Goal: Task Accomplishment & Management: Manage account settings

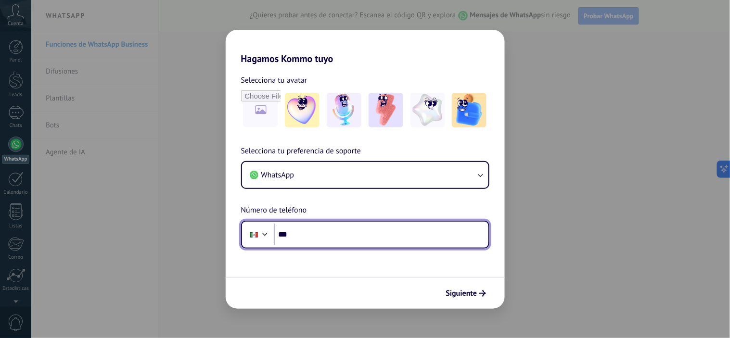
click at [318, 243] on input "***" at bounding box center [381, 235] width 215 height 22
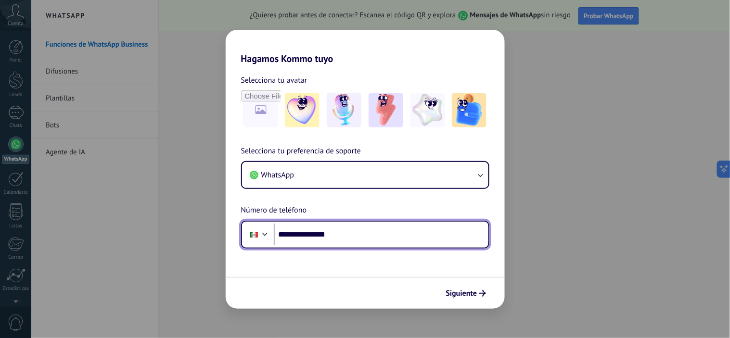
type input "**********"
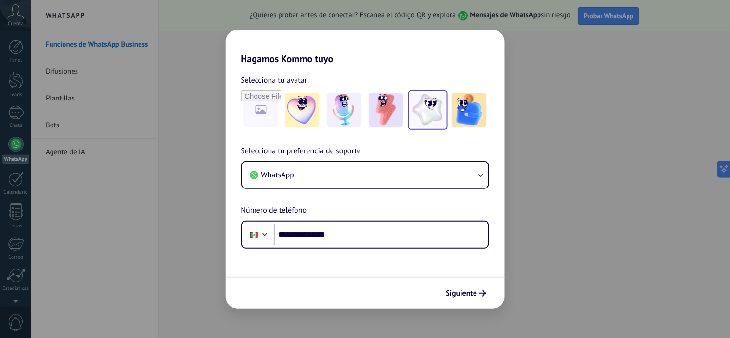
click at [425, 114] on img at bounding box center [428, 110] width 35 height 35
click at [460, 295] on span "Siguiente" at bounding box center [461, 293] width 31 height 7
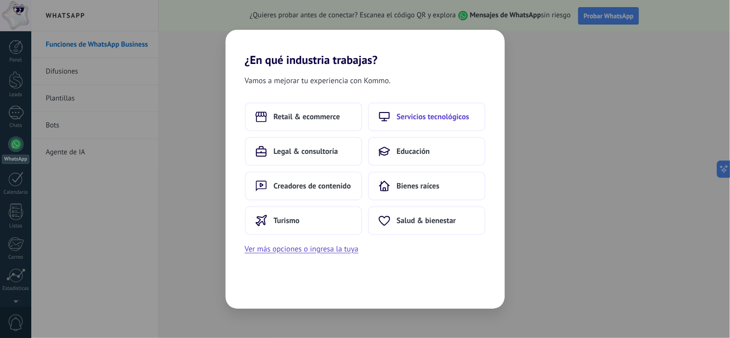
click at [450, 114] on span "Servicios tecnológicos" at bounding box center [433, 117] width 73 height 10
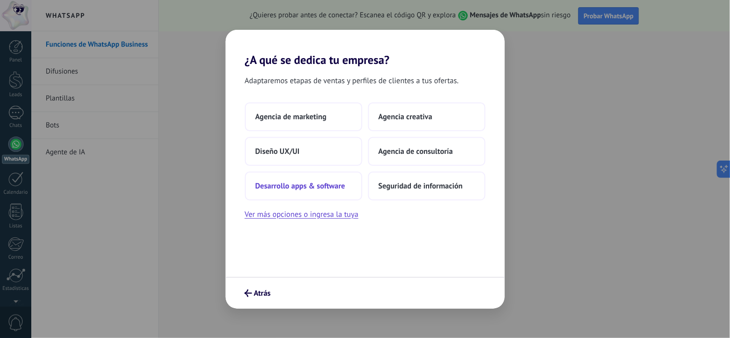
click at [316, 186] on span "Desarrollo apps & software" at bounding box center [301, 186] width 90 height 10
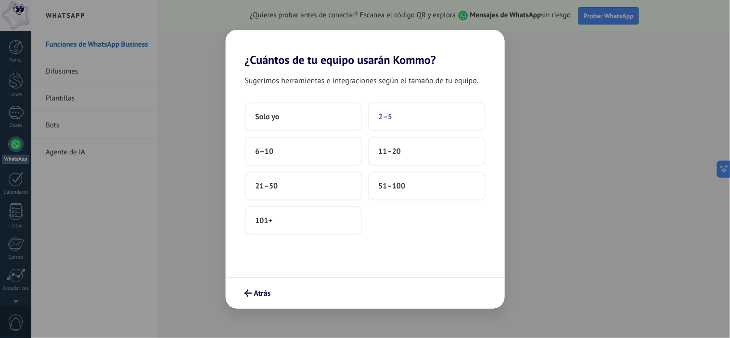
click at [383, 117] on span "2–5" at bounding box center [386, 117] width 14 height 10
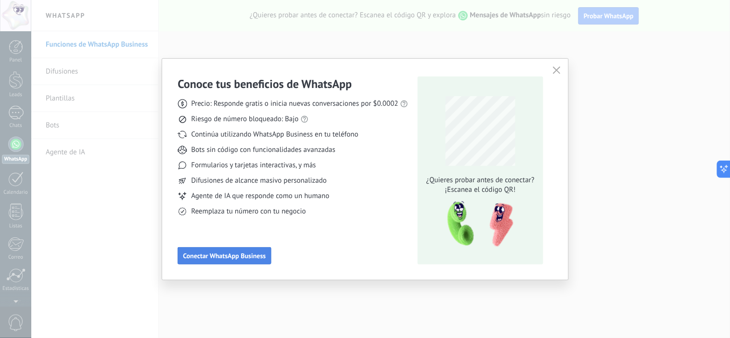
click at [224, 254] on span "Conectar WhatsApp Business" at bounding box center [224, 256] width 83 height 7
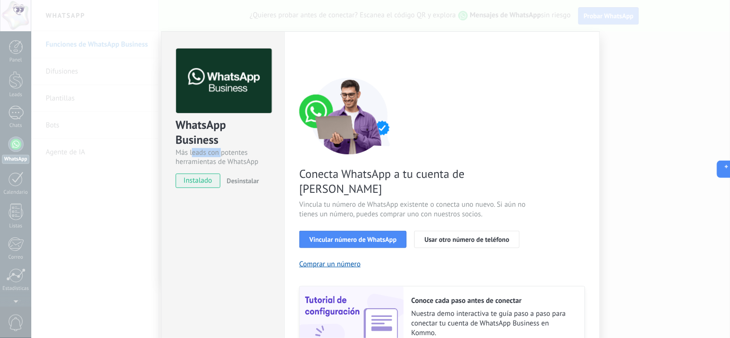
drag, startPoint x: 197, startPoint y: 154, endPoint x: 220, endPoint y: 156, distance: 22.8
click at [220, 156] on div "Más leads con potentes herramientas de WhatsApp" at bounding box center [223, 157] width 95 height 18
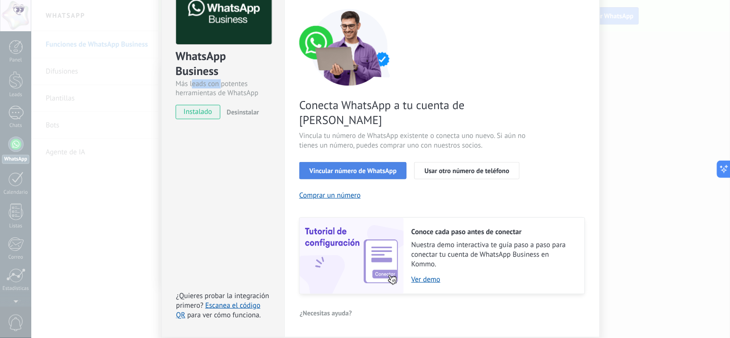
scroll to position [37, 0]
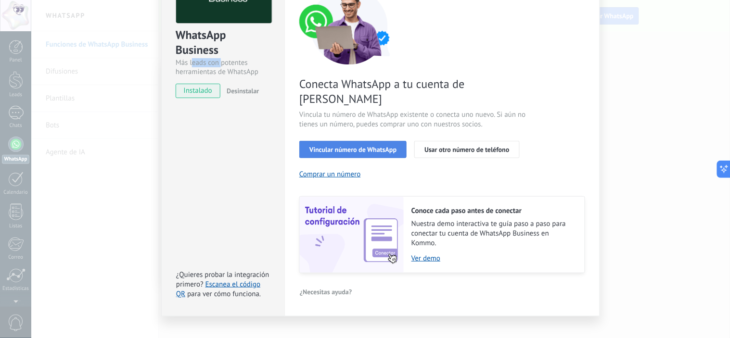
click at [360, 146] on span "Vincular número de WhatsApp" at bounding box center [353, 149] width 87 height 7
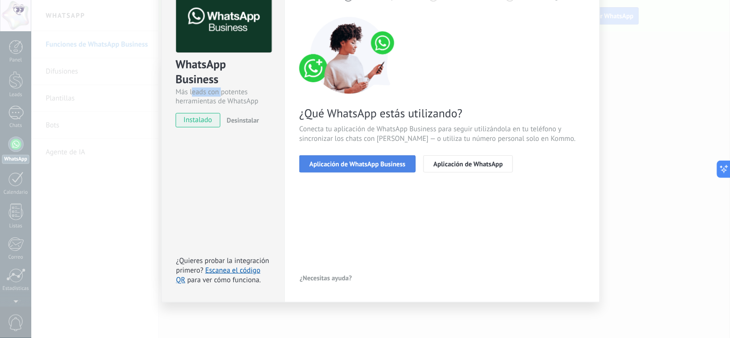
click at [368, 166] on span "Aplicación de WhatsApp Business" at bounding box center [358, 164] width 96 height 7
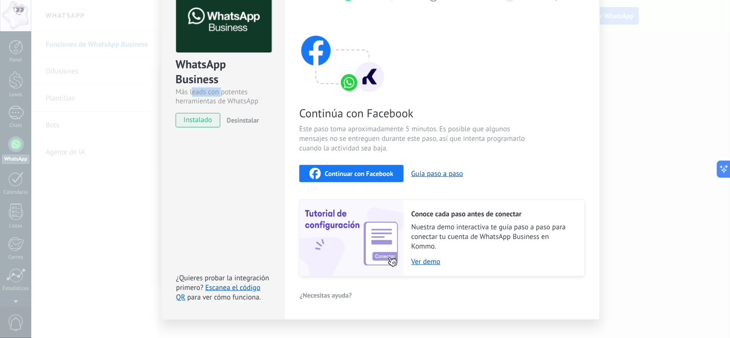
scroll to position [78, 0]
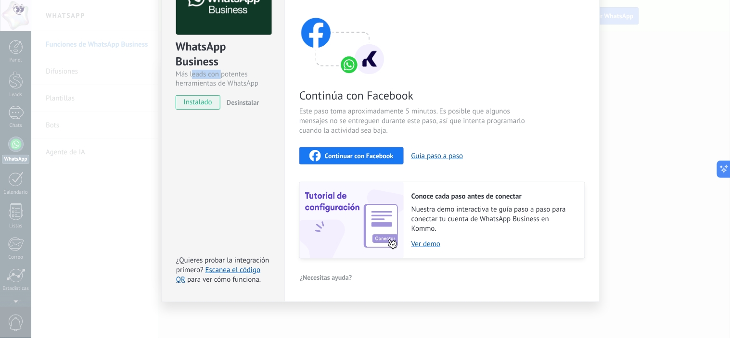
click at [350, 155] on span "Continuar con Facebook" at bounding box center [359, 156] width 69 height 7
click at [373, 155] on span "Continuar con Facebook" at bounding box center [359, 156] width 69 height 7
click at [343, 154] on span "Continuar con Facebook" at bounding box center [359, 156] width 69 height 7
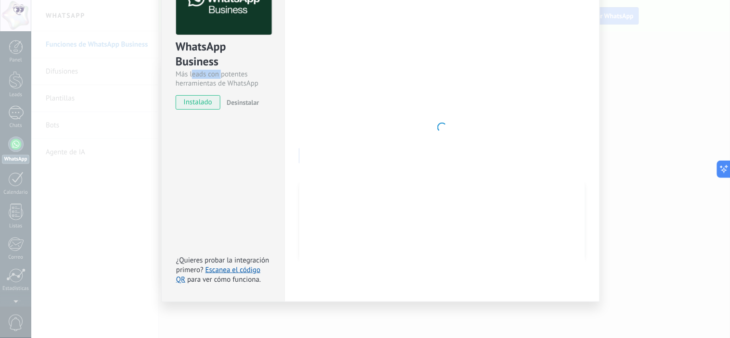
scroll to position [61, 0]
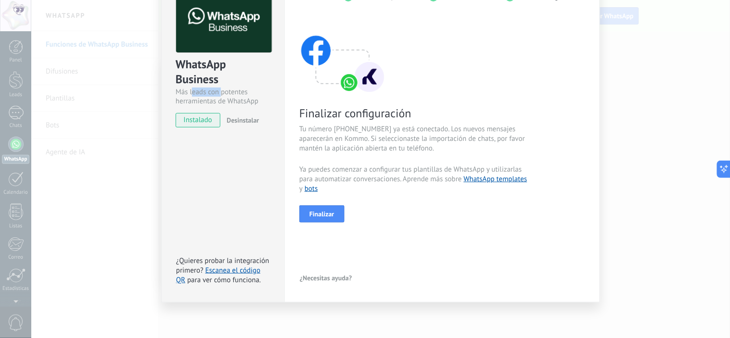
drag, startPoint x: 407, startPoint y: 128, endPoint x: 475, endPoint y: 147, distance: 71.1
click at [475, 147] on span "Tu número +52 1 477 283 2606 ya está conectado. Los nuevos mensajes aparecerán …" at bounding box center [413, 139] width 229 height 29
click at [441, 148] on span "Tu número +52 1 477 283 2606 ya está conectado. Los nuevos mensajes aparecerán …" at bounding box center [413, 139] width 229 height 29
drag, startPoint x: 371, startPoint y: 138, endPoint x: 440, endPoint y: 151, distance: 70.5
click at [440, 151] on span "Tu número +52 1 477 283 2606 ya está conectado. Los nuevos mensajes aparecerán …" at bounding box center [413, 139] width 229 height 29
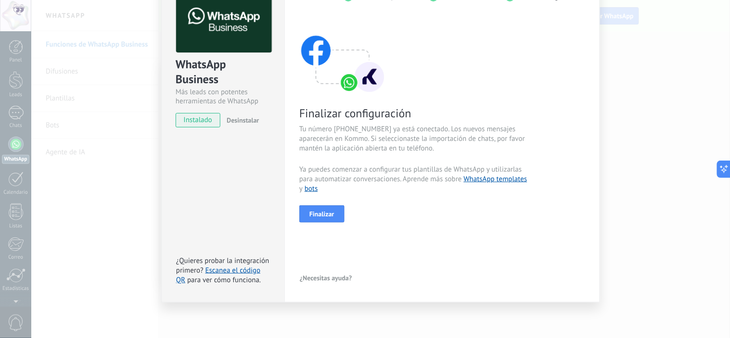
click at [441, 151] on span "Tu número +52 1 477 283 2606 ya está conectado. Los nuevos mensajes aparecerán …" at bounding box center [413, 139] width 229 height 29
drag, startPoint x: 356, startPoint y: 147, endPoint x: 397, endPoint y: 151, distance: 41.1
click at [397, 151] on span "Tu número +52 1 477 283 2606 ya está conectado. Los nuevos mensajes aparecerán …" at bounding box center [413, 139] width 229 height 29
click at [397, 154] on div "Finalizar configuración Tu número +52 1 477 283 2606 ya está conectado. Los nue…" at bounding box center [442, 120] width 286 height 206
click at [331, 213] on span "Finalizar" at bounding box center [322, 214] width 25 height 7
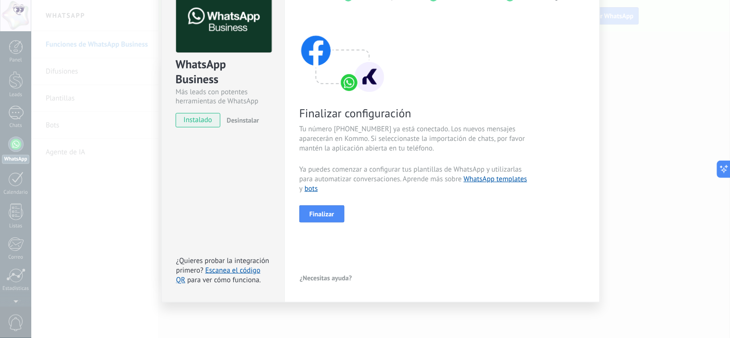
scroll to position [15, 0]
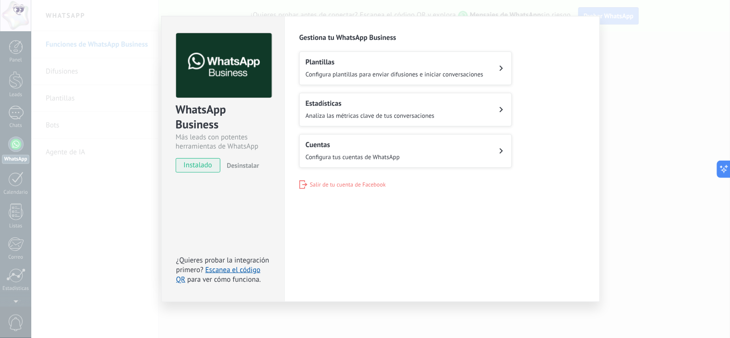
click at [663, 231] on div "WhatsApp Business Más leads con potentes herramientas de WhatsApp instalado Des…" at bounding box center [380, 169] width 699 height 338
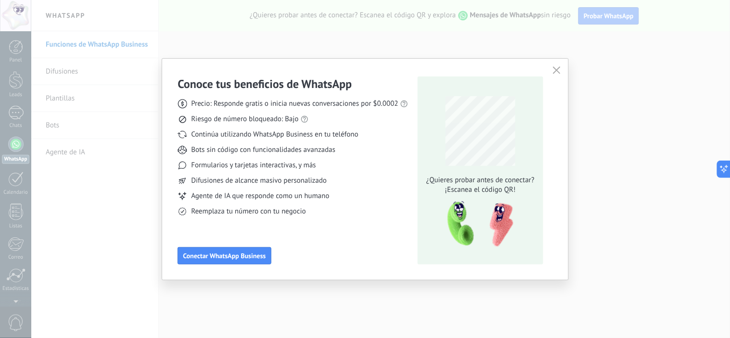
scroll to position [0, 0]
click at [553, 70] on button "button" at bounding box center [557, 70] width 13 height 13
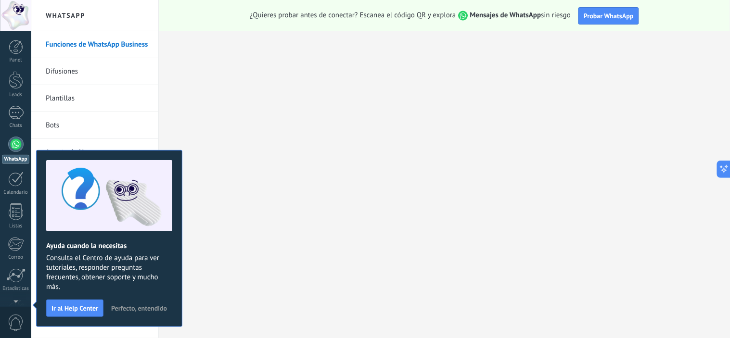
click at [71, 70] on link "Difusiones" at bounding box center [97, 71] width 103 height 27
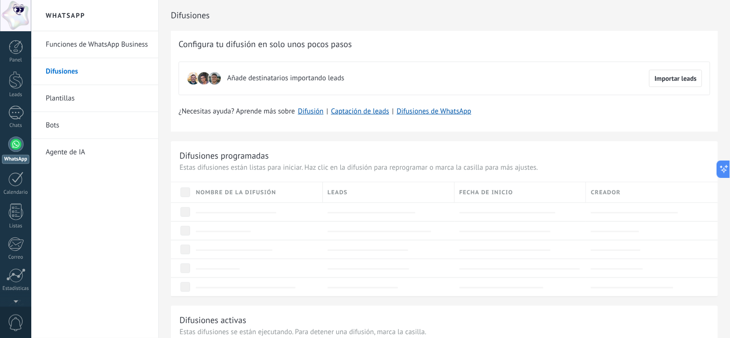
click at [238, 142] on div "Difusiones programadas Estas difusiones están listas para iniciar. Haz clic en …" at bounding box center [444, 219] width 547 height 155
drag, startPoint x: 243, startPoint y: 113, endPoint x: 269, endPoint y: 110, distance: 25.7
click at [269, 110] on span "¿Necesitas ayuda? Aprende más sobre" at bounding box center [237, 112] width 116 height 10
click at [278, 116] on div "Configura tu difusión en solo unos pocos pasos Añade destinatarios importando l…" at bounding box center [444, 81] width 547 height 101
click at [310, 109] on link "Difusión" at bounding box center [311, 111] width 26 height 9
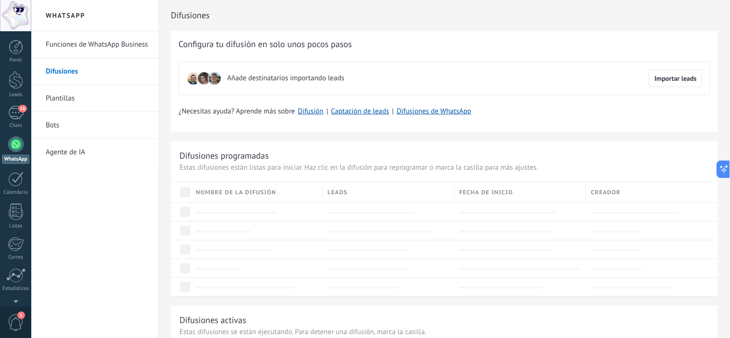
click at [99, 45] on link "Funciones de WhatsApp Business" at bounding box center [97, 44] width 103 height 27
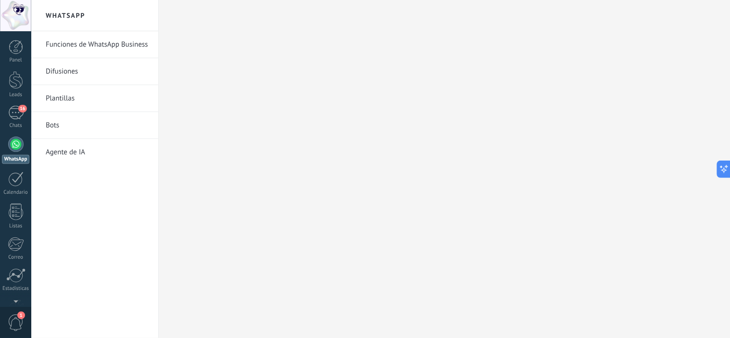
click at [17, 147] on div at bounding box center [15, 144] width 15 height 15
click at [74, 66] on link "Difusiones" at bounding box center [97, 71] width 103 height 27
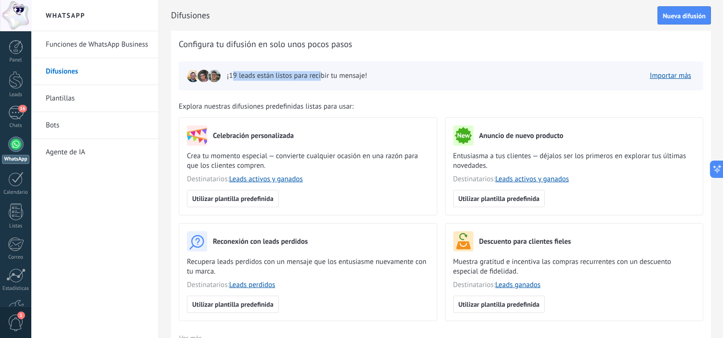
drag, startPoint x: 231, startPoint y: 74, endPoint x: 321, endPoint y: 77, distance: 89.6
click at [321, 77] on span "¡19 leads están listos para recibir tu mensaje!" at bounding box center [297, 76] width 140 height 10
click at [323, 77] on span "¡19 leads están listos para recibir tu mensaje!" at bounding box center [297, 76] width 140 height 10
click at [670, 15] on span "Nueva difusión" at bounding box center [683, 16] width 43 height 7
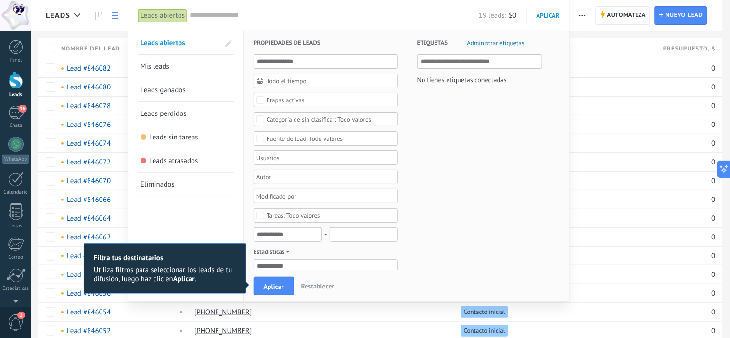
click at [167, 65] on span "Mis leads" at bounding box center [155, 66] width 29 height 9
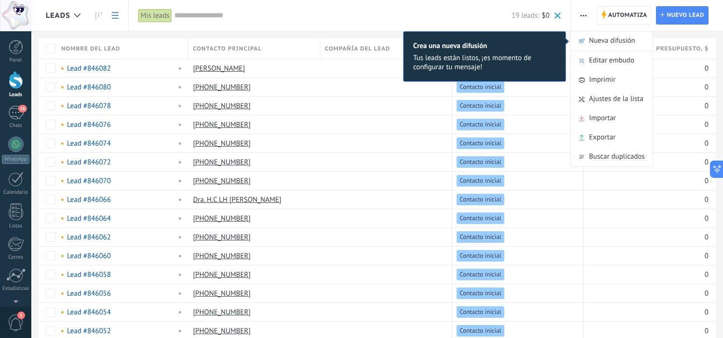
click at [258, 50] on div "Leads Automatiza Nueva difusión Editar embudo Imprimir Ajustes de la lista Impo…" at bounding box center [376, 223] width 691 height 447
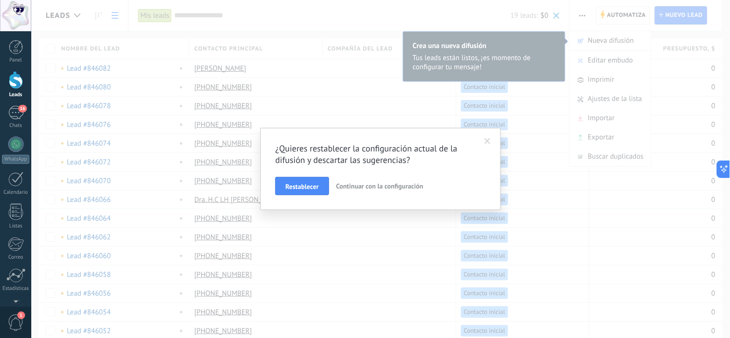
click at [487, 142] on span at bounding box center [488, 141] width 6 height 7
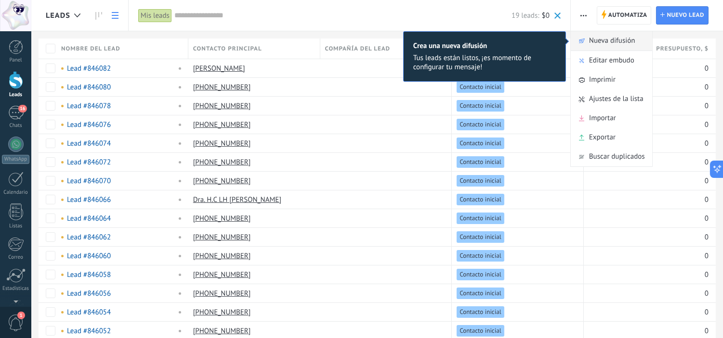
click at [618, 40] on span "Nueva difusión" at bounding box center [612, 40] width 46 height 19
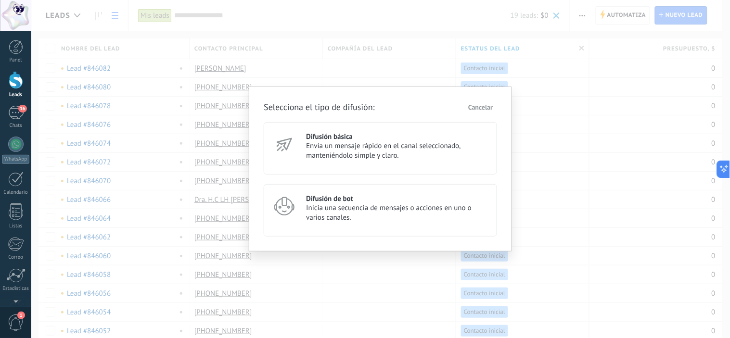
click at [368, 153] on span "Envía un mensaje rápido en el canal seleccionado, manteniéndolo simple y claro." at bounding box center [397, 151] width 182 height 19
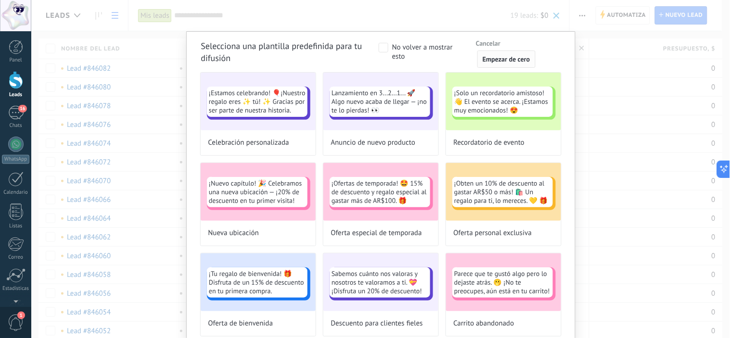
click at [503, 60] on span "Empezar de cero" at bounding box center [507, 59] width 48 height 7
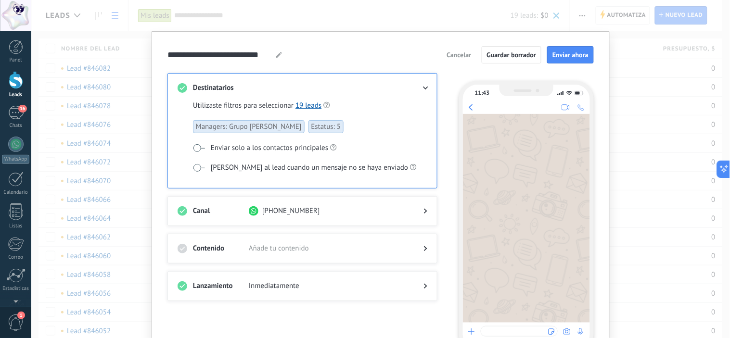
click at [458, 54] on span "Cancelar" at bounding box center [459, 55] width 25 height 7
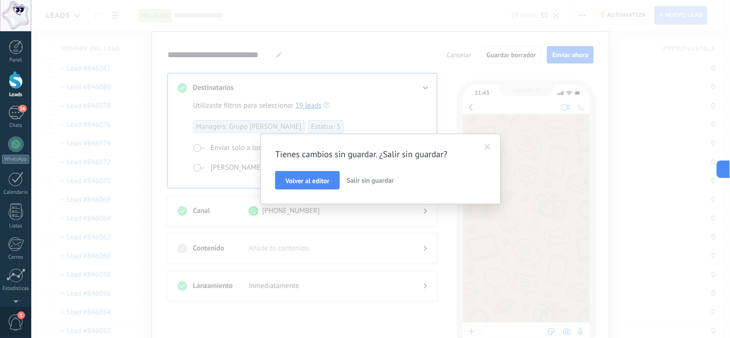
click at [370, 180] on span "Salir sin guardar" at bounding box center [370, 180] width 47 height 9
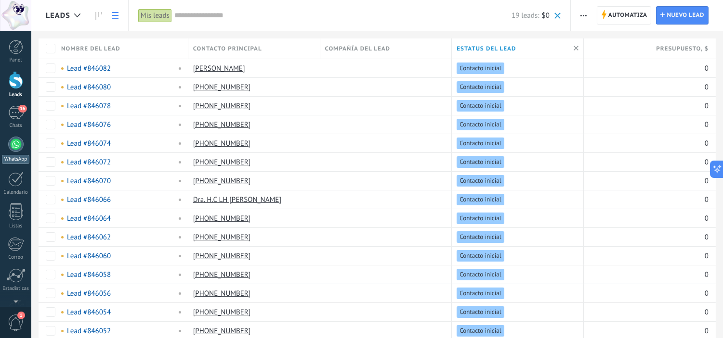
click at [13, 151] on div at bounding box center [15, 144] width 15 height 15
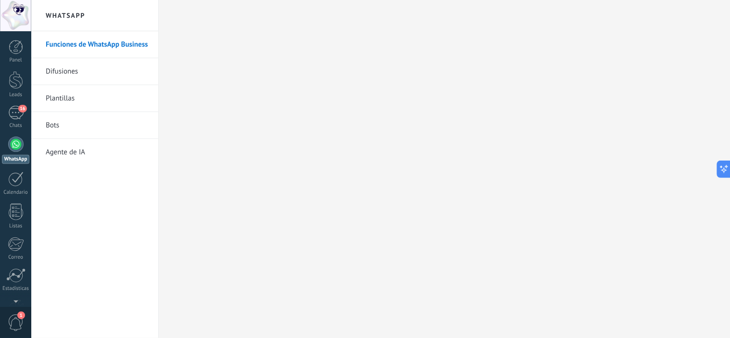
click at [90, 64] on link "Difusiones" at bounding box center [97, 71] width 103 height 27
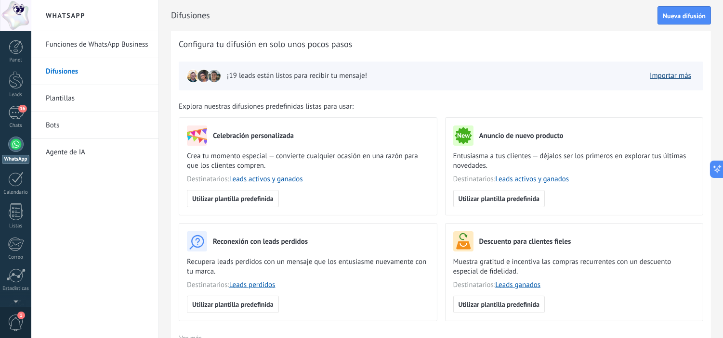
click at [668, 77] on link "Importar más" at bounding box center [669, 75] width 41 height 9
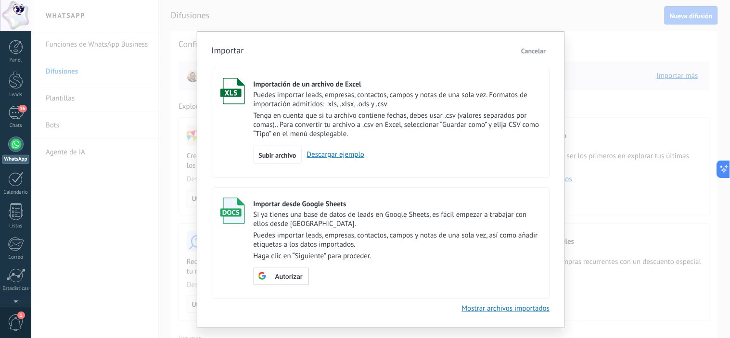
scroll to position [26, 0]
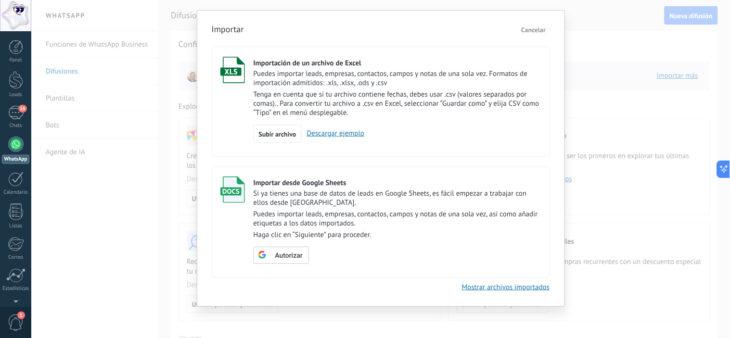
click at [545, 25] on button "Cancelar" at bounding box center [533, 30] width 32 height 14
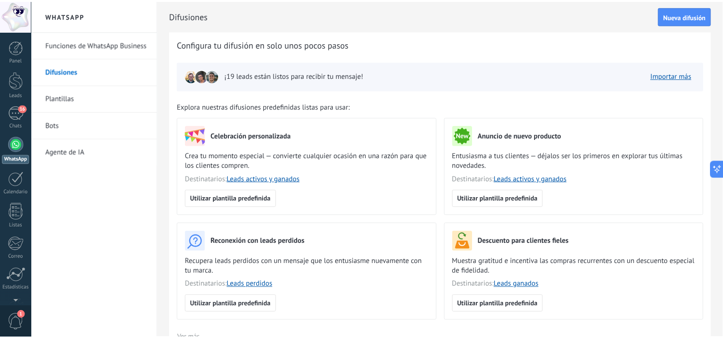
scroll to position [0, 0]
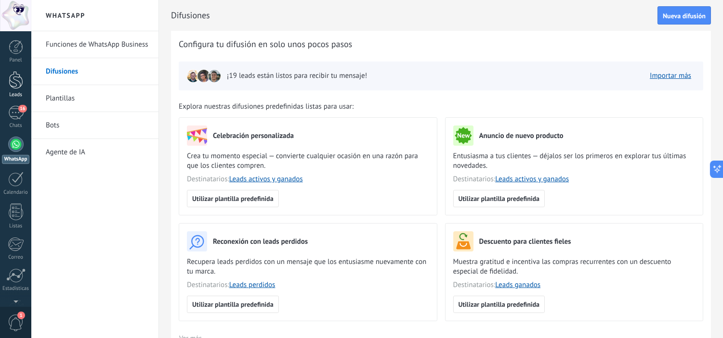
click at [19, 79] on div at bounding box center [16, 80] width 14 height 18
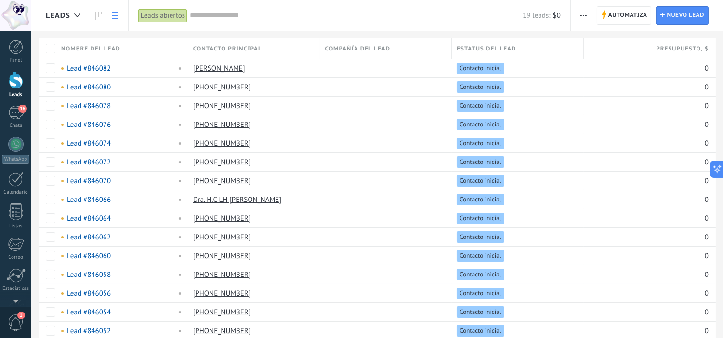
click at [267, 13] on input "text" at bounding box center [356, 16] width 333 height 10
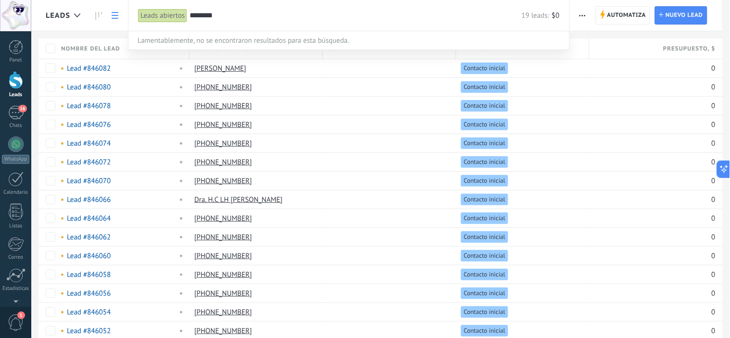
type input "*********"
click at [214, 16] on input "*********" at bounding box center [350, 16] width 321 height 10
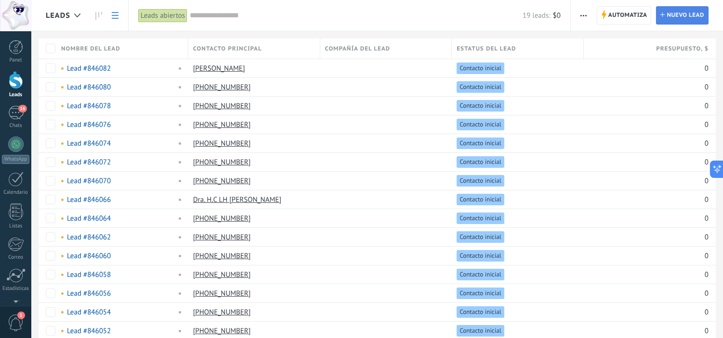
click at [672, 11] on span "Nuevo lead" at bounding box center [685, 15] width 38 height 17
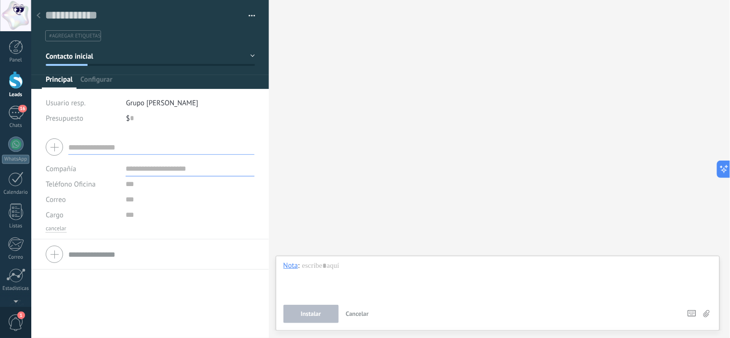
click at [95, 145] on input "text" at bounding box center [161, 147] width 186 height 15
click at [164, 171] on input "text" at bounding box center [190, 168] width 129 height 15
click at [108, 144] on input "text" at bounding box center [161, 147] width 186 height 15
type input "*"
click at [49, 145] on div at bounding box center [150, 147] width 209 height 24
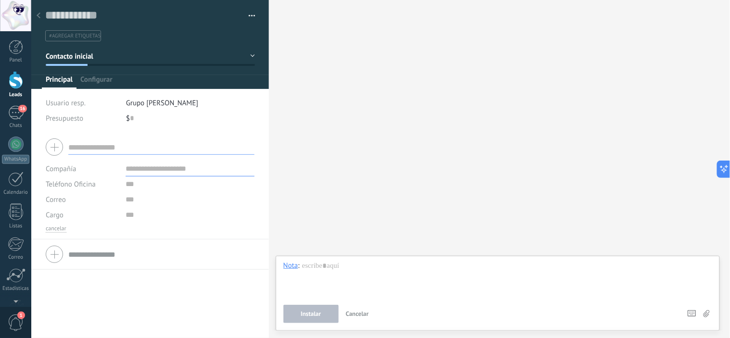
click at [55, 148] on div at bounding box center [150, 147] width 209 height 24
click at [56, 147] on div at bounding box center [150, 147] width 209 height 24
click at [88, 150] on input "text" at bounding box center [161, 147] width 186 height 15
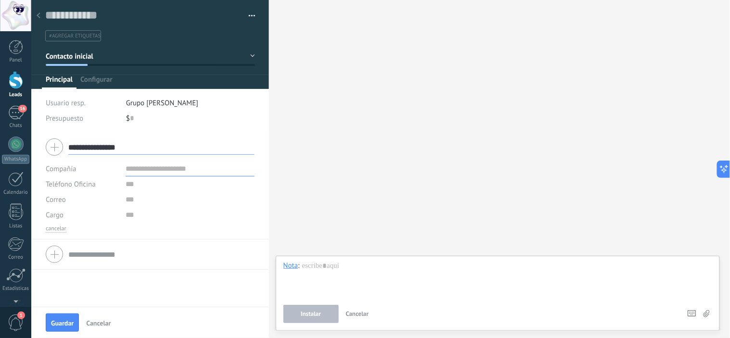
type input "**********"
click at [155, 170] on input "text" at bounding box center [190, 168] width 129 height 15
type input "**********"
click at [157, 150] on input "**********" at bounding box center [161, 147] width 186 height 15
type input "**********"
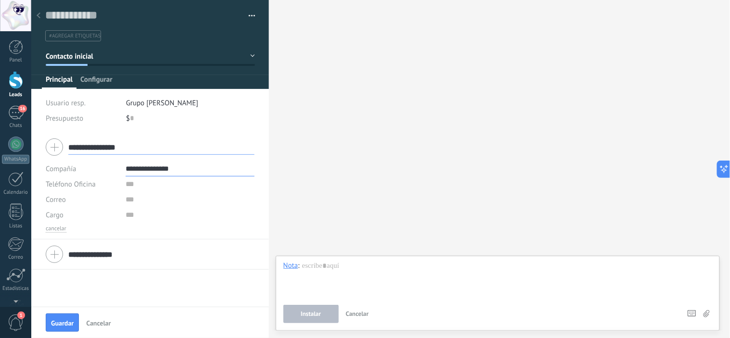
click at [93, 80] on span "Configurar" at bounding box center [96, 82] width 32 height 14
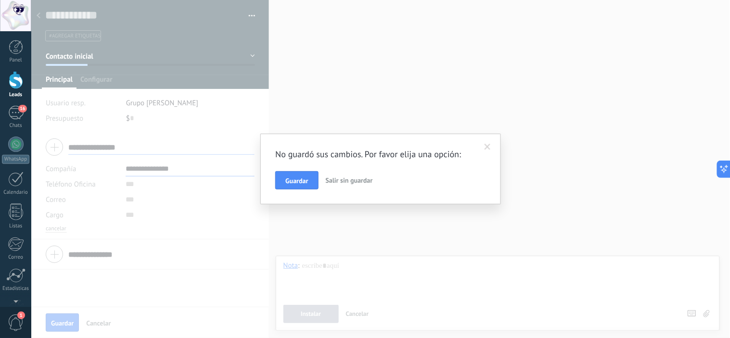
click at [163, 124] on div "No guardó sus cambios. Por favor elija una opción: Guardar Salir sin guardar" at bounding box center [380, 169] width 699 height 338
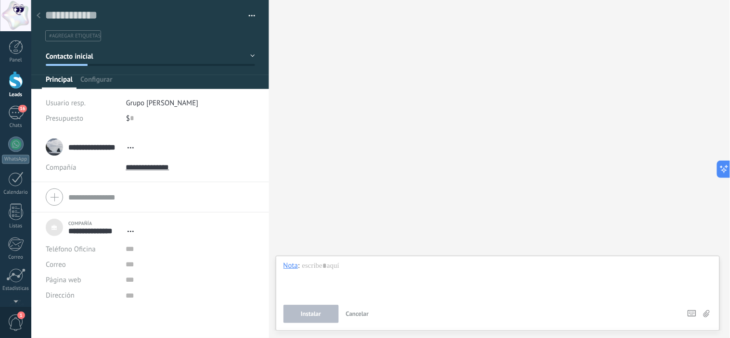
scroll to position [10, 0]
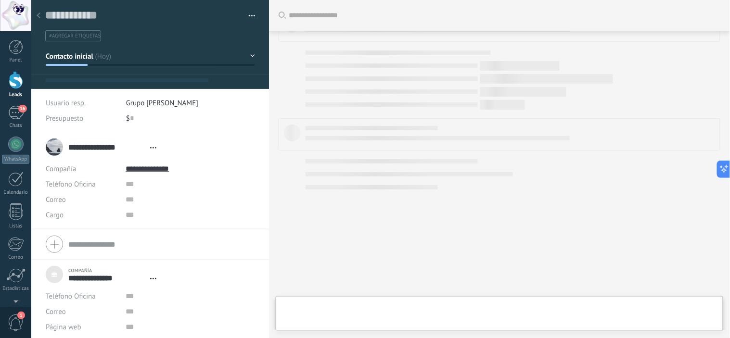
type textarea "***"
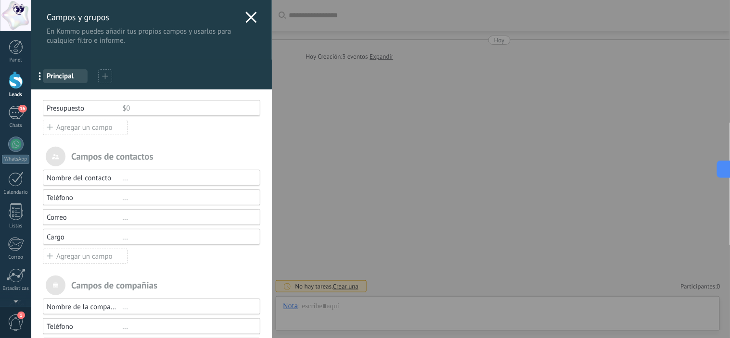
click at [252, 17] on icon at bounding box center [251, 18] width 12 height 12
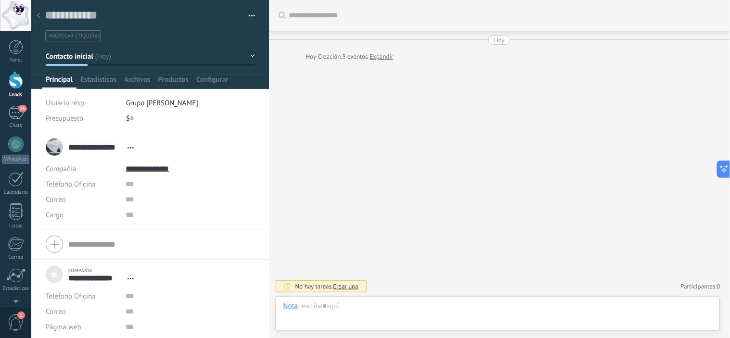
click at [83, 147] on input "**********" at bounding box center [95, 147] width 54 height 10
click at [99, 152] on input "******" at bounding box center [161, 152] width 186 height 10
click at [129, 188] on input "text" at bounding box center [190, 184] width 129 height 15
type input "**********"
click at [68, 318] on button "Guardar" at bounding box center [62, 323] width 33 height 18
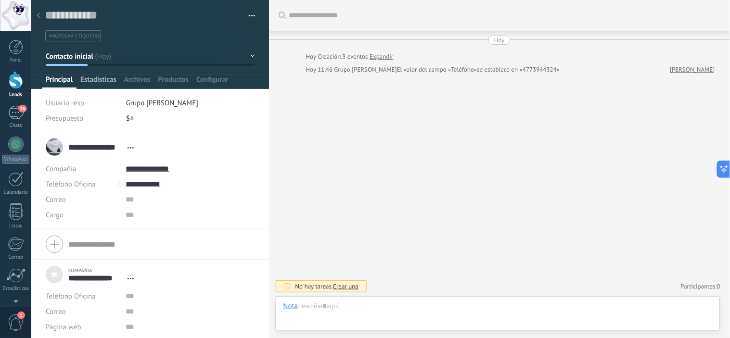
click at [102, 83] on span "Estadísticas" at bounding box center [98, 82] width 36 height 14
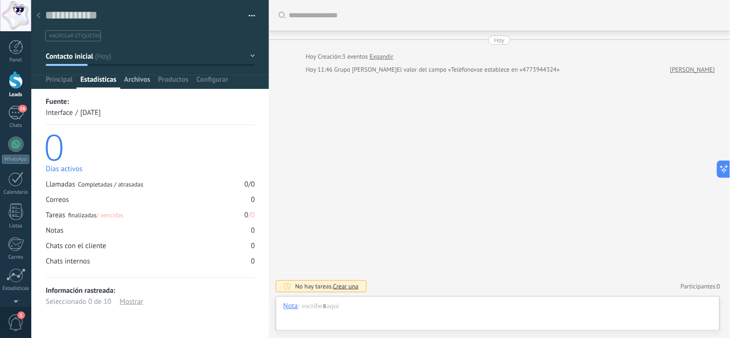
click at [142, 82] on span "Archivos" at bounding box center [137, 82] width 26 height 14
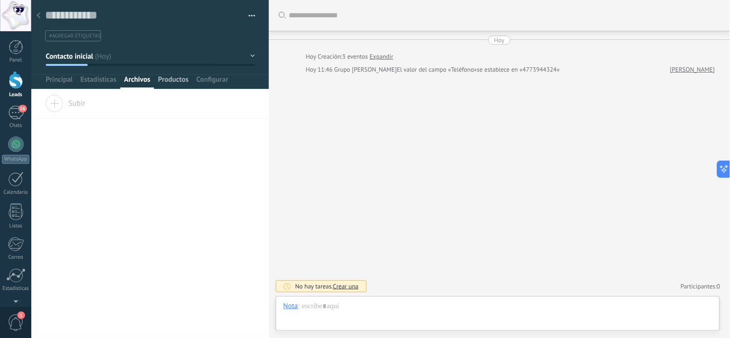
click at [172, 83] on span "Productos" at bounding box center [173, 82] width 31 height 14
click at [210, 83] on span "Configurar" at bounding box center [212, 82] width 32 height 14
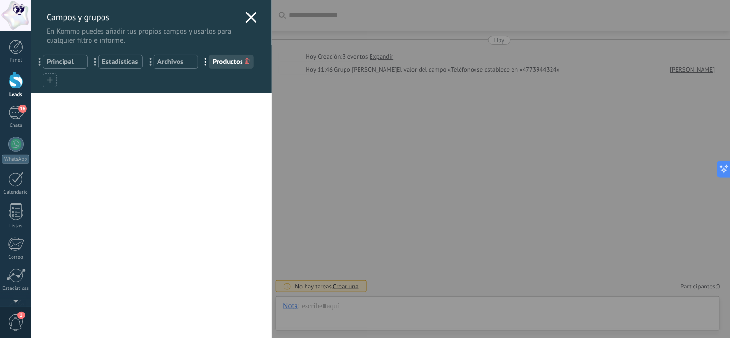
click at [247, 16] on use at bounding box center [250, 17] width 11 height 11
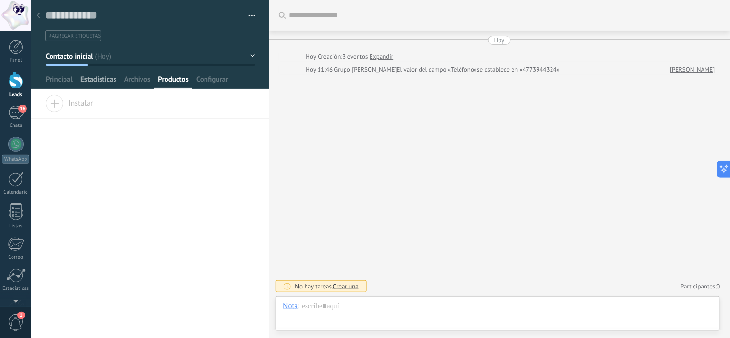
click at [92, 82] on span "Estadísticas" at bounding box center [98, 82] width 36 height 14
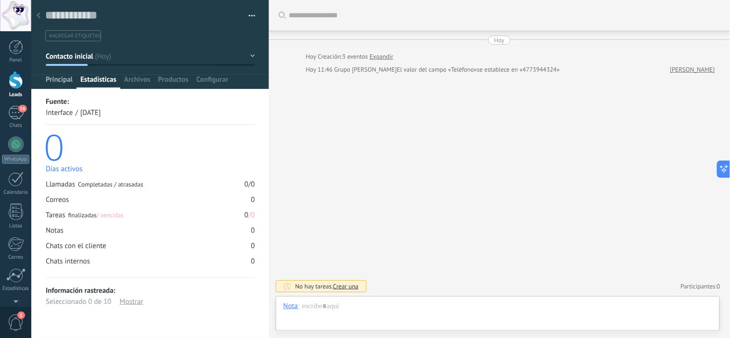
click at [54, 84] on span "Principal" at bounding box center [59, 82] width 27 height 14
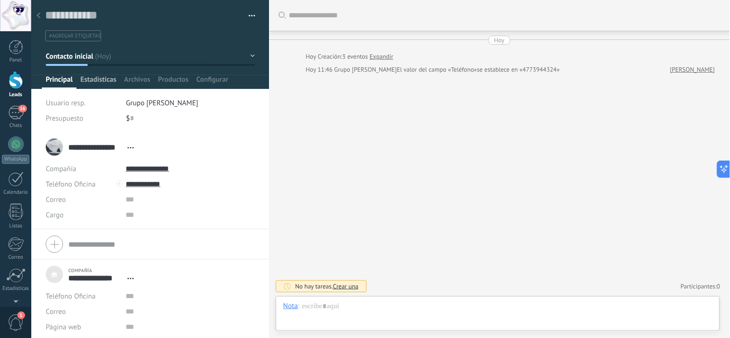
click at [99, 84] on span "Estadísticas" at bounding box center [98, 82] width 36 height 14
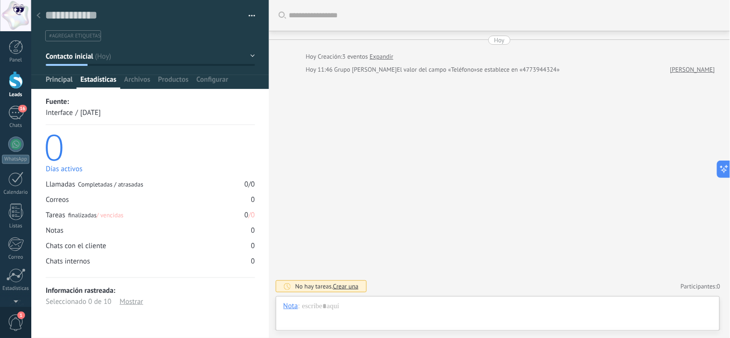
click at [58, 87] on span "Principal" at bounding box center [59, 82] width 27 height 14
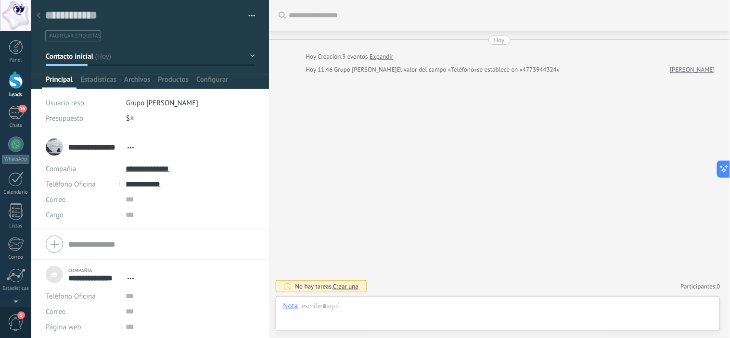
click at [40, 15] on icon at bounding box center [39, 16] width 4 height 6
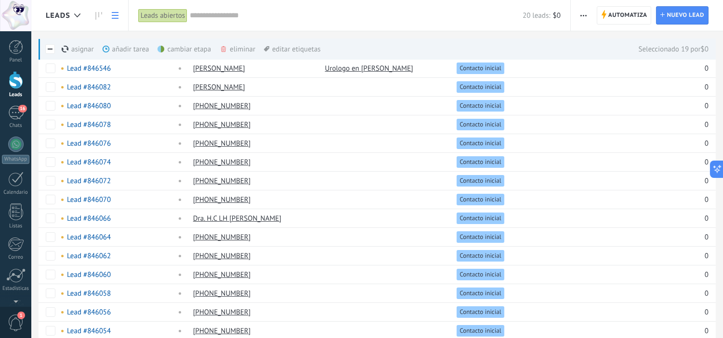
click at [238, 48] on div "eliminar màs" at bounding box center [253, 49] width 68 height 21
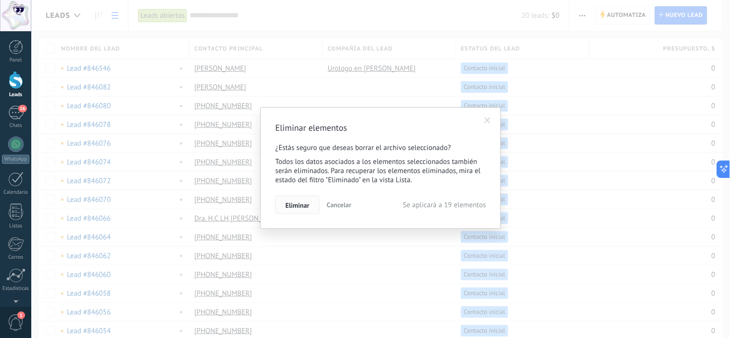
click at [294, 212] on button "Eliminar" at bounding box center [297, 205] width 44 height 18
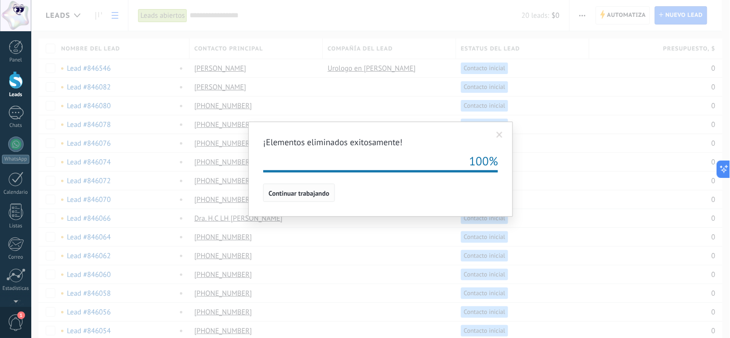
click at [316, 197] on span "Continuar trabajando" at bounding box center [299, 193] width 61 height 7
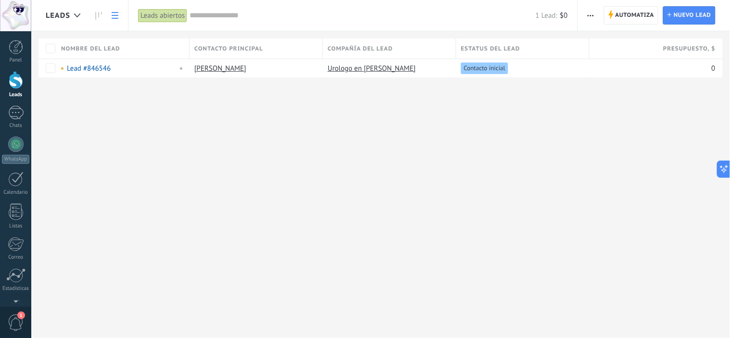
click at [122, 94] on div "Leads Automatiza Nueva difusión Editar embudo Imprimir Ajustes de la lista Impo…" at bounding box center [380, 54] width 699 height 109
click at [120, 69] on span at bounding box center [118, 69] width 10 height 10
type input "**********"
click at [95, 90] on button "Guardar" at bounding box center [81, 90] width 43 height 18
click at [690, 18] on span "Nuevo lead" at bounding box center [693, 15] width 38 height 17
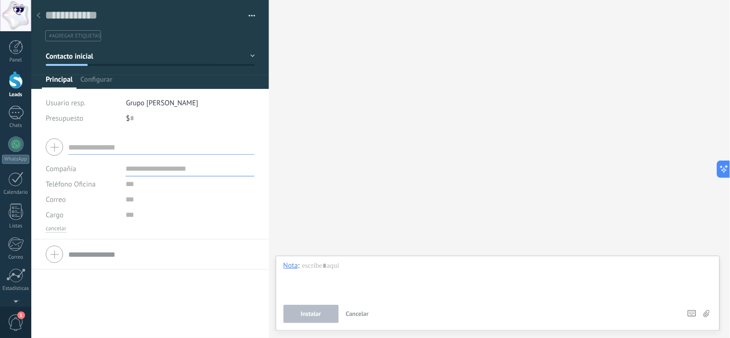
click at [41, 16] on div at bounding box center [38, 16] width 13 height 19
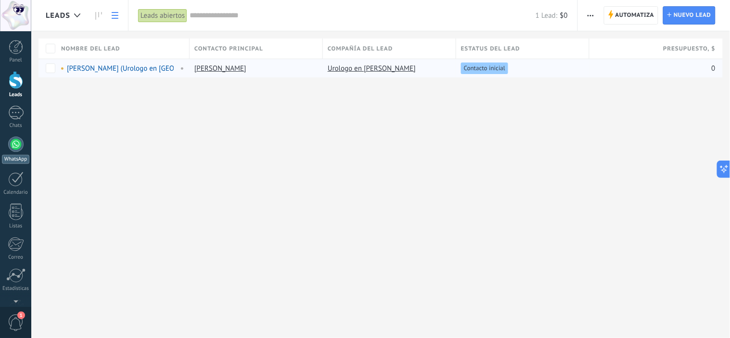
click at [16, 150] on div at bounding box center [15, 144] width 15 height 15
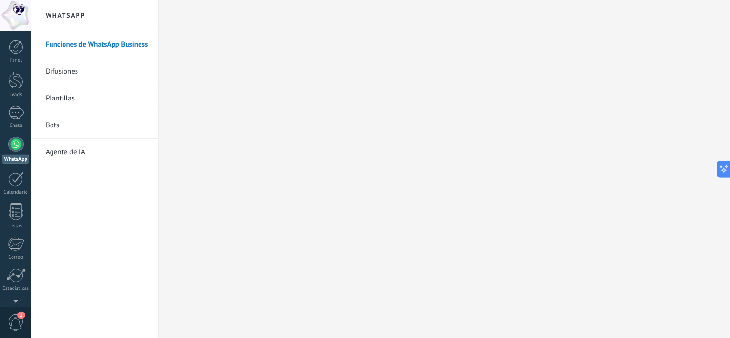
click at [77, 74] on link "Difusiones" at bounding box center [97, 71] width 103 height 27
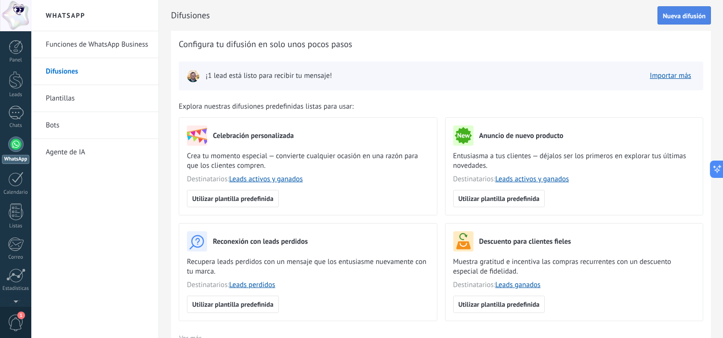
click at [681, 15] on span "Nueva difusión" at bounding box center [683, 16] width 43 height 7
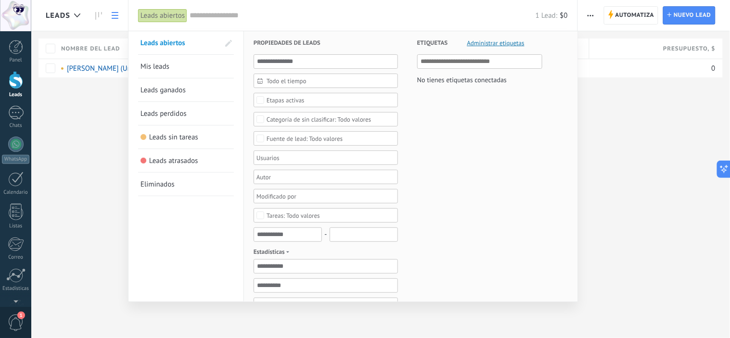
click at [51, 66] on div at bounding box center [365, 169] width 730 height 338
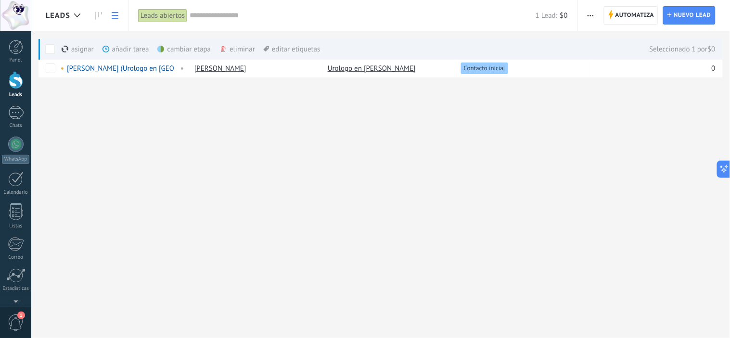
click at [344, 179] on div "Leads Automatiza Nueva difusión Editar embudo Imprimir Ajustes de la lista Impo…" at bounding box center [380, 169] width 699 height 338
click at [15, 146] on div at bounding box center [15, 144] width 15 height 15
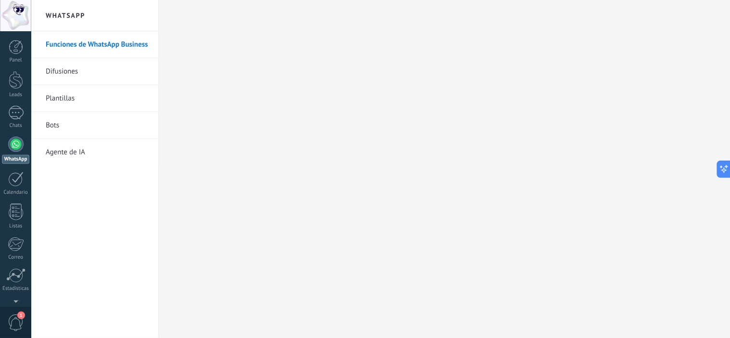
click at [83, 76] on link "Difusiones" at bounding box center [97, 71] width 103 height 27
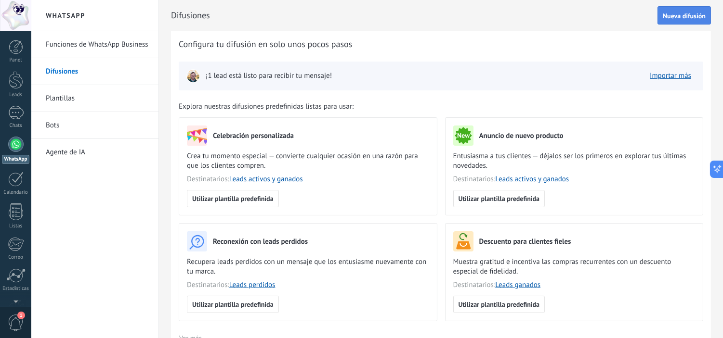
click at [682, 17] on span "Nueva difusión" at bounding box center [683, 16] width 43 height 7
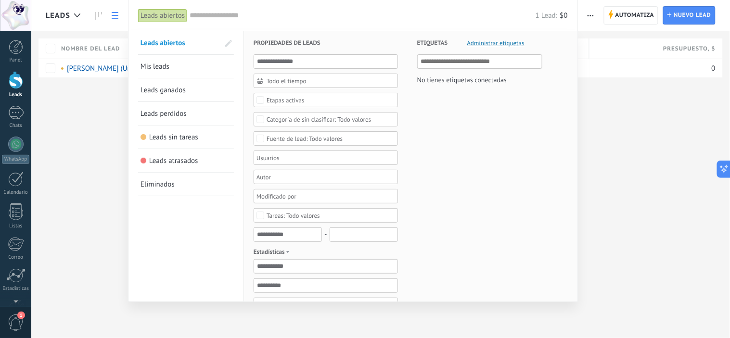
click at [106, 69] on div at bounding box center [365, 169] width 730 height 338
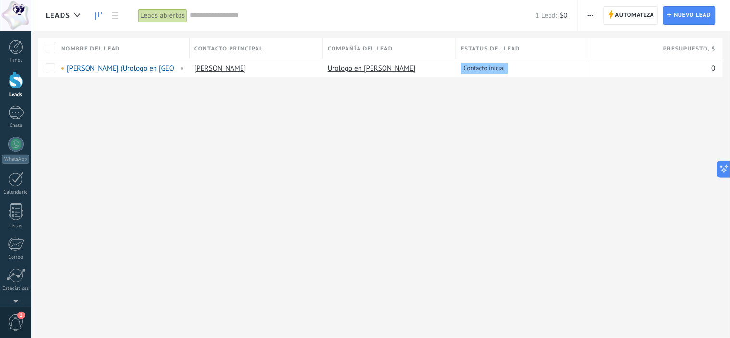
click at [99, 15] on use at bounding box center [98, 16] width 7 height 8
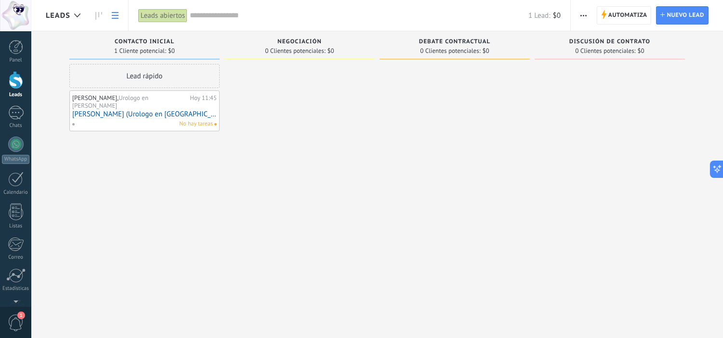
click at [114, 17] on icon at bounding box center [115, 15] width 7 height 7
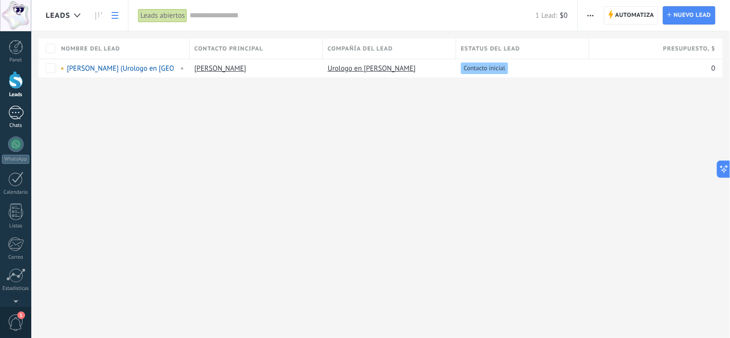
click at [21, 126] on div "Chats" at bounding box center [16, 126] width 28 height 6
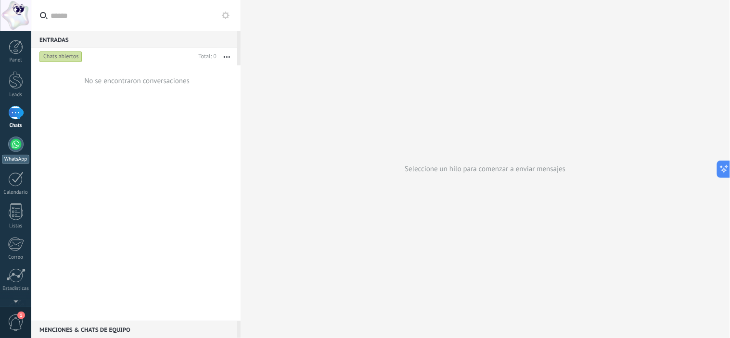
click at [7, 145] on link "WhatsApp" at bounding box center [15, 150] width 31 height 27
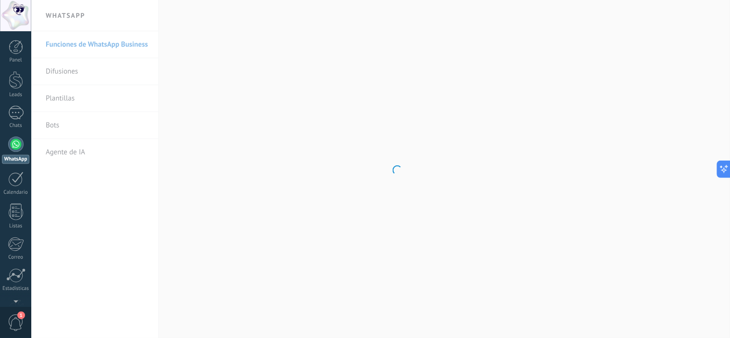
click at [59, 71] on body ".abccls-1,.abccls-2{fill-rule:evenodd}.abccls-2{fill:#fff} .abfcls-1{fill:none}…" at bounding box center [365, 169] width 730 height 338
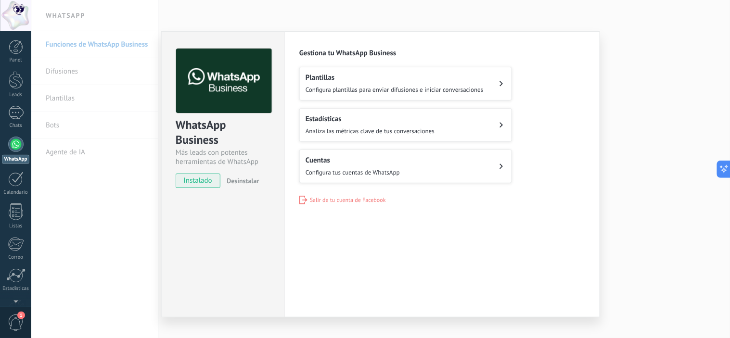
click at [668, 169] on div "WhatsApp Business Más leads con potentes herramientas de WhatsApp instalado Des…" at bounding box center [380, 169] width 699 height 338
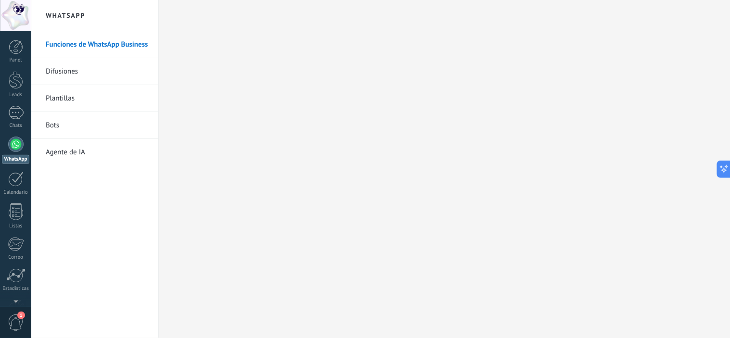
click at [65, 97] on link "Plantillas" at bounding box center [97, 98] width 103 height 27
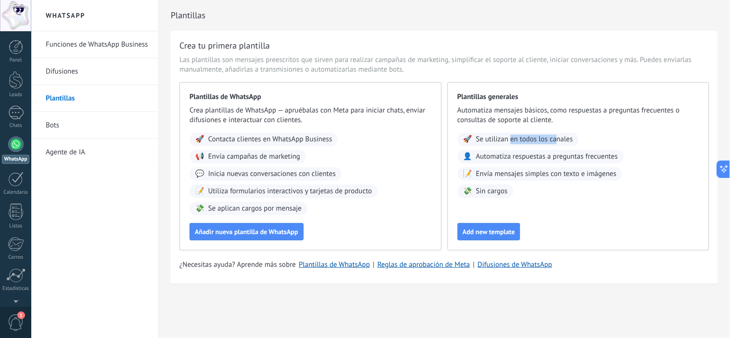
drag, startPoint x: 541, startPoint y: 135, endPoint x: 559, endPoint y: 135, distance: 18.3
click at [559, 135] on span "Se utilizan en todos los canales" at bounding box center [524, 140] width 97 height 10
drag, startPoint x: 518, startPoint y: 159, endPoint x: 588, endPoint y: 161, distance: 69.8
click at [588, 161] on span "Automatiza respuestas a preguntas frecuentes" at bounding box center [547, 157] width 142 height 10
drag, startPoint x: 507, startPoint y: 177, endPoint x: 541, endPoint y: 177, distance: 33.2
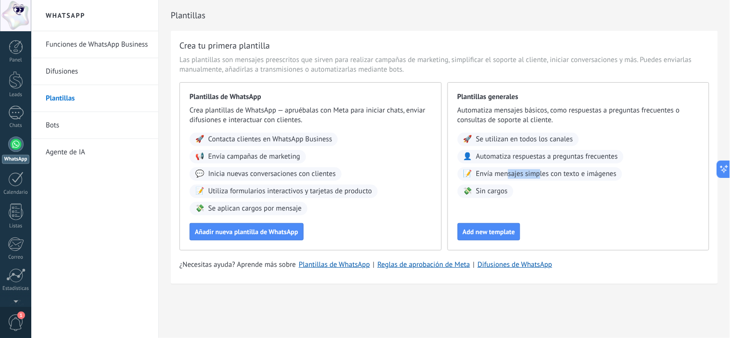
click at [541, 177] on span "Envía mensajes simples con texto e imágenes" at bounding box center [546, 174] width 141 height 10
click at [95, 131] on link "Bots" at bounding box center [97, 125] width 103 height 27
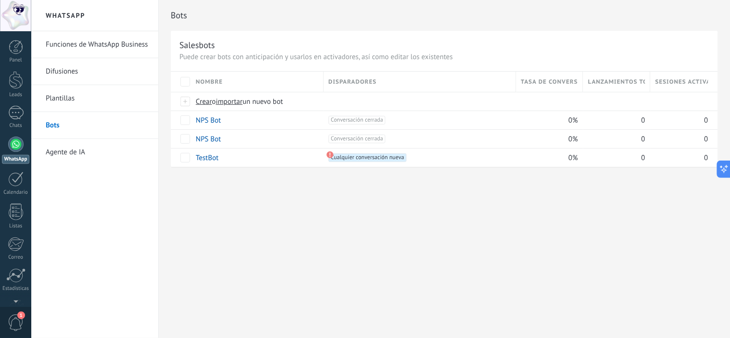
click at [89, 151] on link "Agente de IA" at bounding box center [97, 152] width 103 height 27
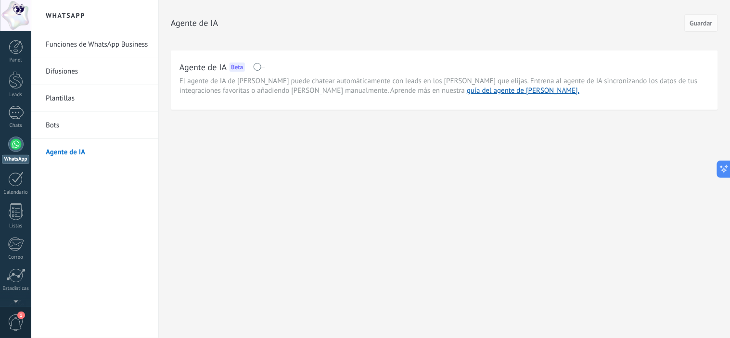
click at [101, 72] on link "Difusiones" at bounding box center [97, 71] width 103 height 27
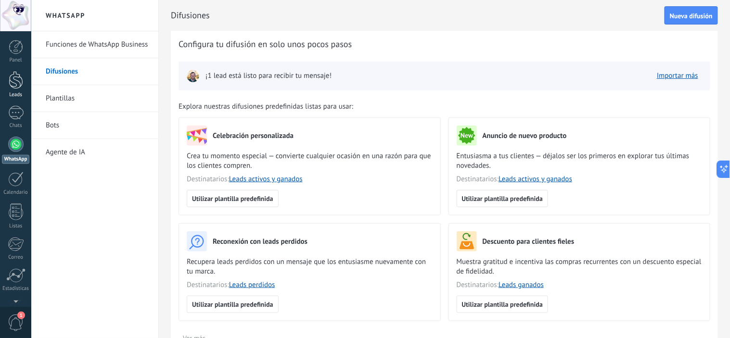
click at [17, 93] on div "Leads" at bounding box center [16, 95] width 28 height 6
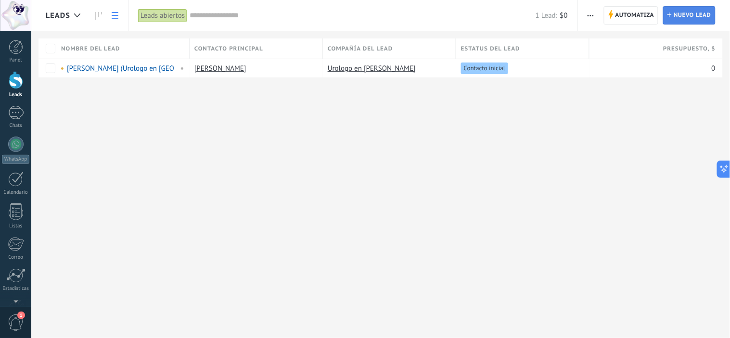
click at [694, 15] on span "Nuevo lead" at bounding box center [693, 15] width 38 height 17
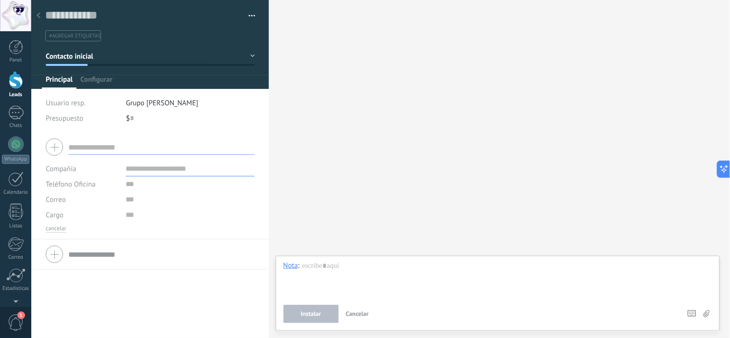
click at [124, 148] on input "text" at bounding box center [161, 147] width 186 height 15
type input "**********"
click at [153, 168] on input "text" at bounding box center [190, 168] width 129 height 15
type input "***"
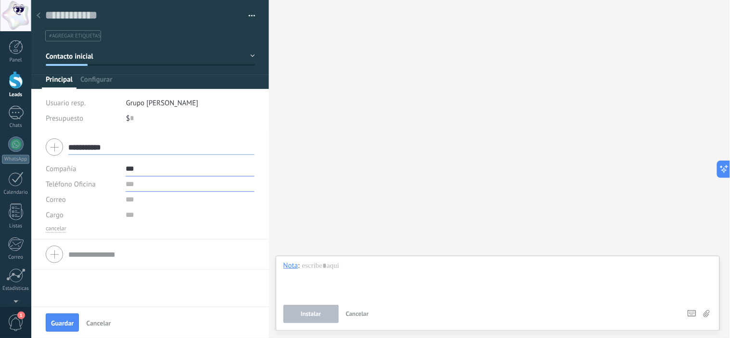
type input "***"
click at [138, 184] on input "text" at bounding box center [190, 184] width 129 height 15
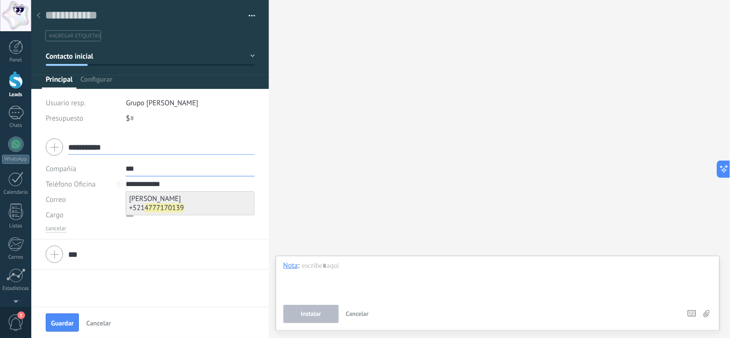
type input "**********"
click at [164, 210] on b "4777170139" at bounding box center [164, 208] width 39 height 9
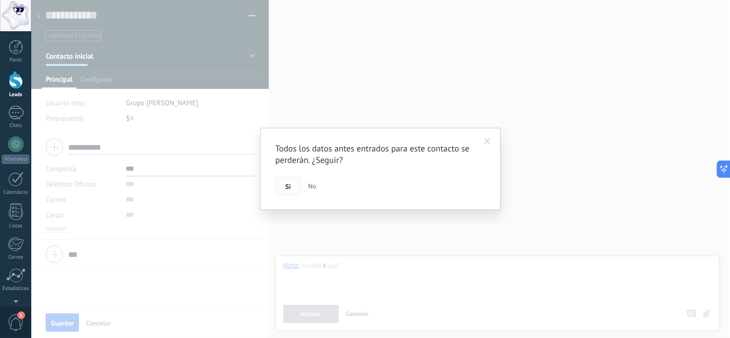
click at [285, 188] on span "Si" at bounding box center [287, 186] width 5 height 7
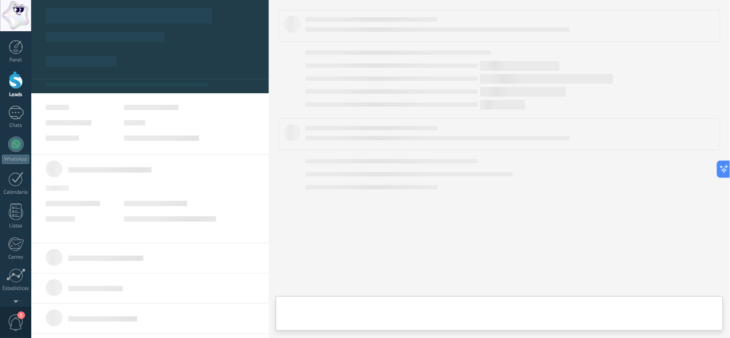
type textarea "***"
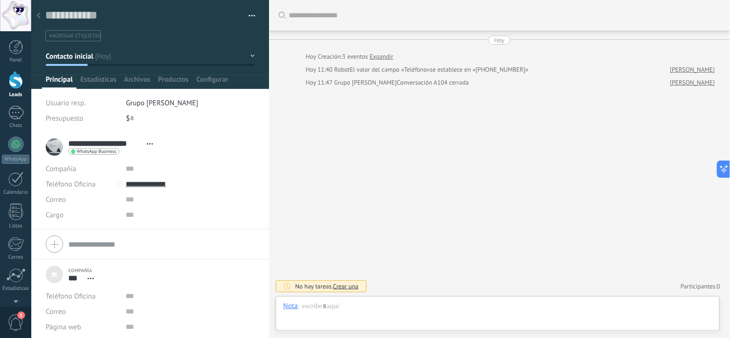
click at [18, 84] on div at bounding box center [16, 80] width 14 height 18
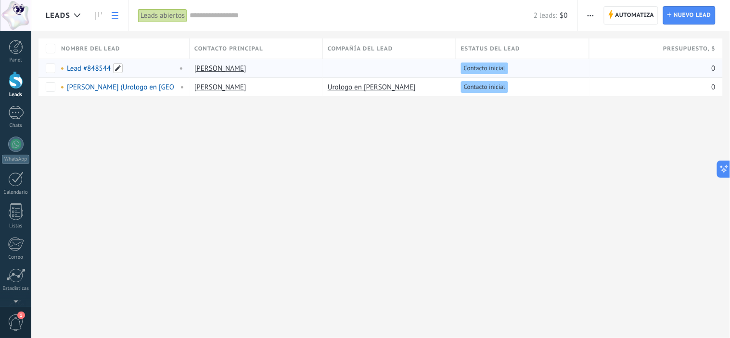
click at [121, 68] on span at bounding box center [118, 69] width 10 height 10
type input "**********"
click at [81, 93] on span "Guardar" at bounding box center [81, 90] width 23 height 7
click at [10, 142] on div at bounding box center [15, 144] width 15 height 15
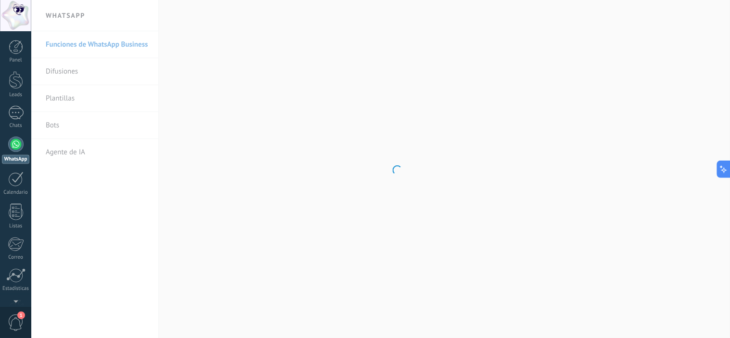
click at [82, 74] on body ".abccls-1,.abccls-2{fill-rule:evenodd}.abccls-2{fill:#fff} .abfcls-1{fill:none}…" at bounding box center [365, 169] width 730 height 338
click at [68, 74] on link "Difusiones" at bounding box center [97, 71] width 103 height 27
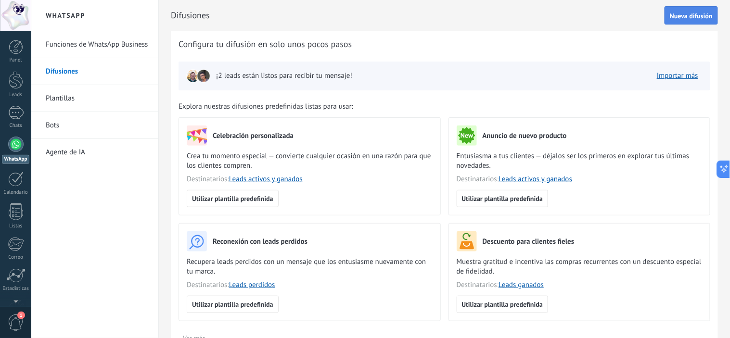
click at [680, 13] on span "Nueva difusión" at bounding box center [691, 16] width 43 height 7
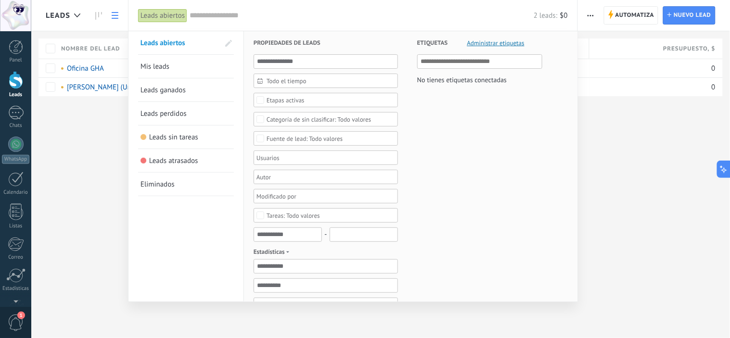
click at [166, 65] on span "Mis leads" at bounding box center [155, 66] width 29 height 9
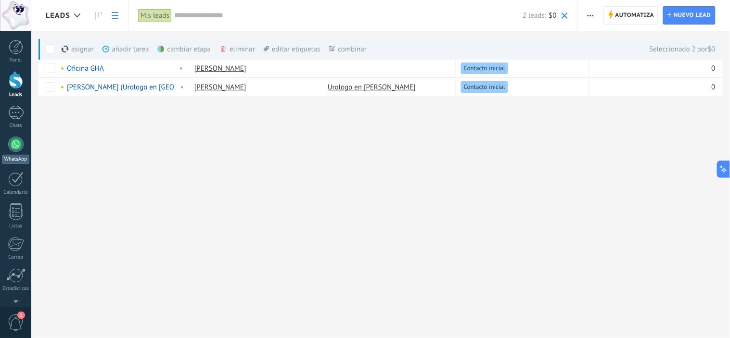
click at [22, 153] on link "WhatsApp" at bounding box center [15, 150] width 31 height 27
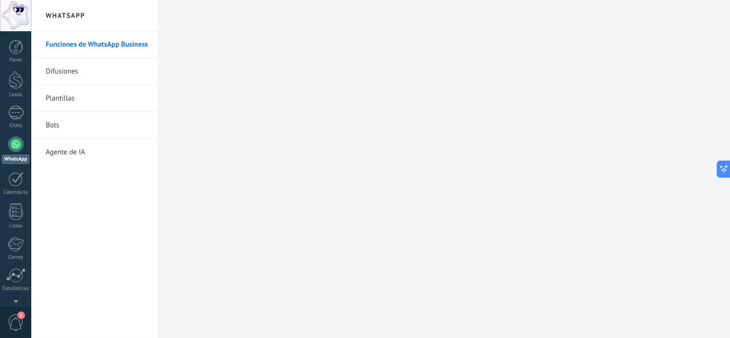
click at [76, 77] on link "Difusiones" at bounding box center [97, 71] width 103 height 27
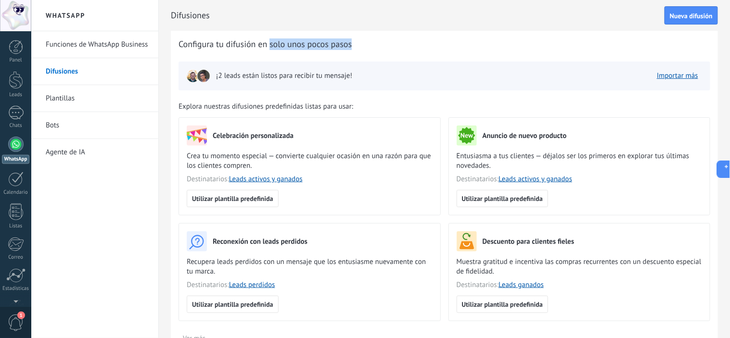
drag, startPoint x: 283, startPoint y: 45, endPoint x: 351, endPoint y: 45, distance: 68.8
click at [351, 45] on span "Configura tu difusión en solo unos pocos pasos" at bounding box center [265, 45] width 173 height 12
click at [485, 62] on div "¡2 leads están listos para recibir tu mensaje! Importar más" at bounding box center [445, 76] width 532 height 29
click at [682, 18] on span "Nueva difusión" at bounding box center [691, 16] width 43 height 7
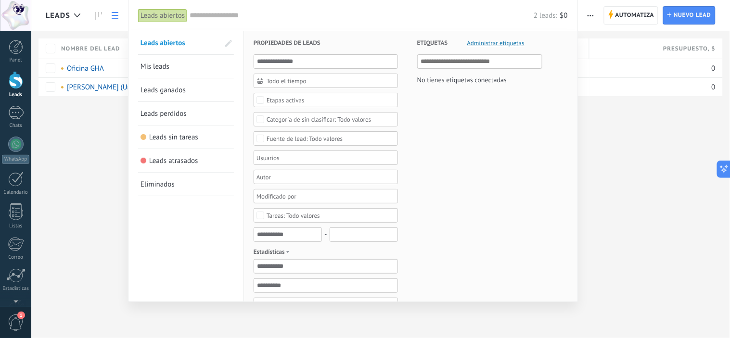
click at [156, 61] on link "Mis leads" at bounding box center [186, 66] width 91 height 23
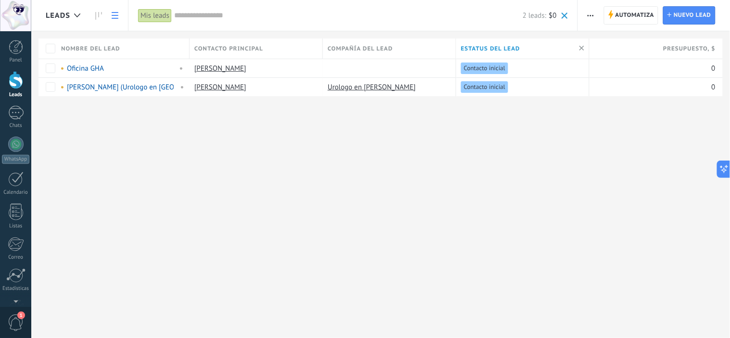
click at [152, 14] on div "Mis leads" at bounding box center [155, 16] width 34 height 14
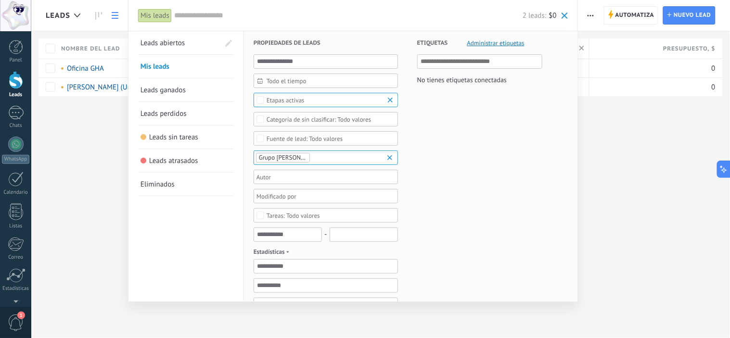
click at [157, 39] on span "Leads abiertos" at bounding box center [163, 43] width 44 height 9
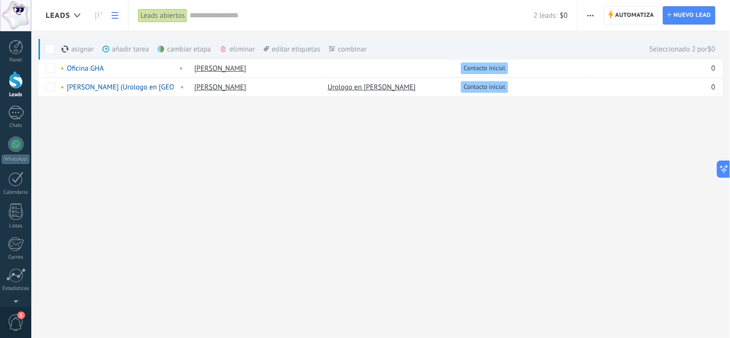
click at [586, 12] on button "button" at bounding box center [591, 15] width 14 height 18
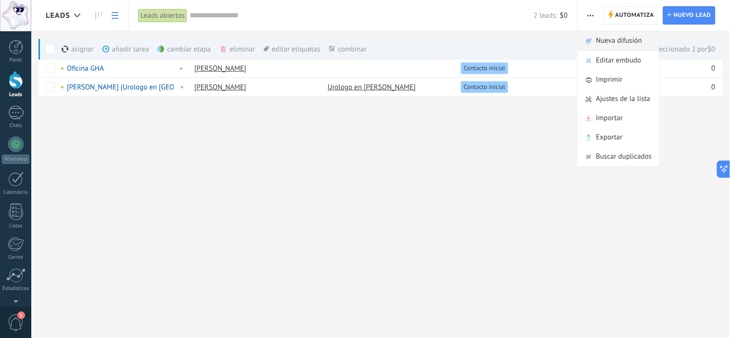
click at [603, 42] on span "Nueva difusión" at bounding box center [619, 40] width 46 height 19
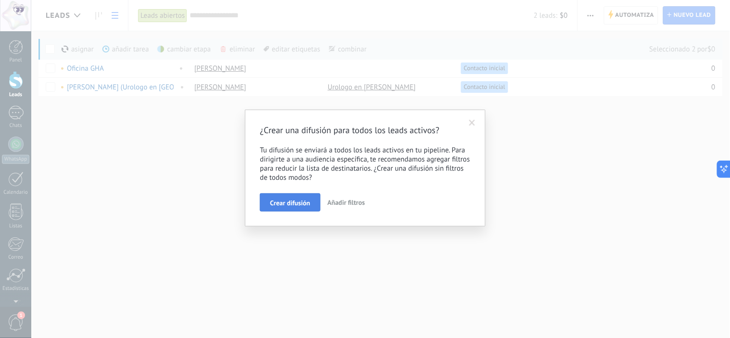
click at [287, 207] on span "Crear difusión" at bounding box center [290, 203] width 40 height 7
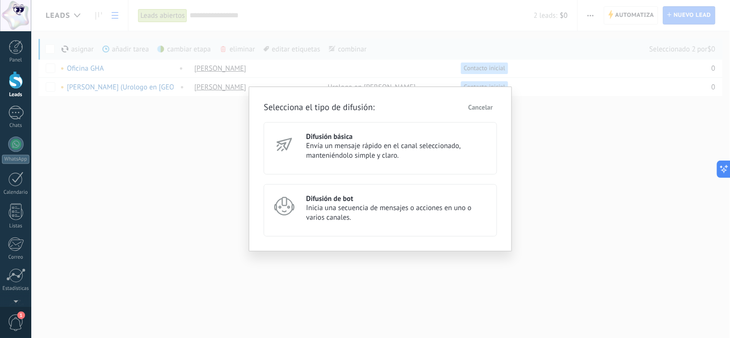
click at [383, 149] on span "Envía un mensaje rápido en el canal seleccionado, manteniéndolo simple y claro." at bounding box center [397, 151] width 182 height 19
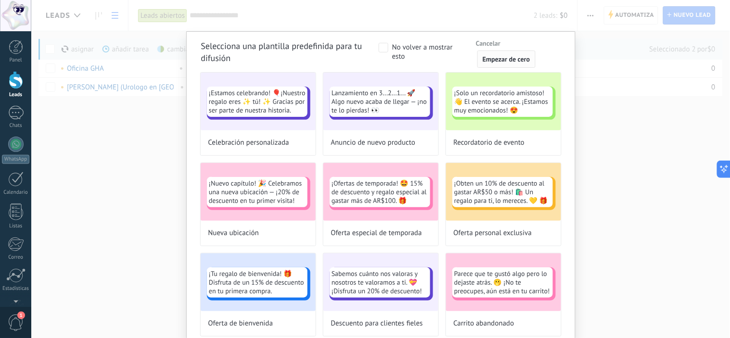
click at [501, 58] on span "Empezar de cero" at bounding box center [507, 59] width 48 height 7
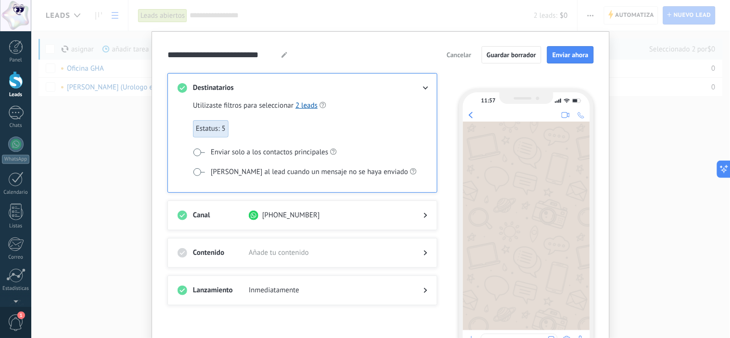
click at [424, 255] on div at bounding box center [417, 253] width 19 height 10
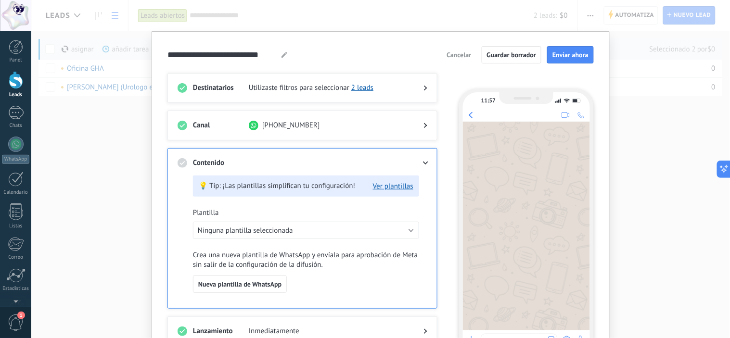
click at [426, 160] on div at bounding box center [417, 163] width 19 height 10
click at [422, 165] on div at bounding box center [417, 163] width 19 height 10
click at [258, 227] on span "Ninguna plantilla seleccionada" at bounding box center [245, 230] width 95 height 9
click at [258, 227] on span "Ninguna plantilla seleccionada" at bounding box center [301, 230] width 229 height 9
click at [249, 238] on li "Ninguna plantilla seleccionada" at bounding box center [303, 230] width 232 height 16
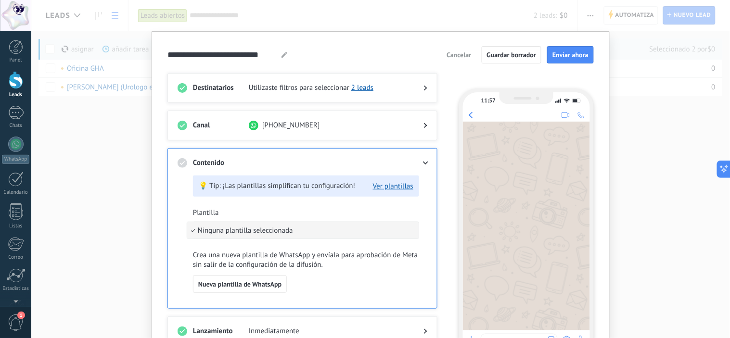
click at [247, 235] on span "Ninguna plantilla seleccionada" at bounding box center [301, 230] width 229 height 9
click at [424, 165] on icon at bounding box center [426, 163] width 6 height 3
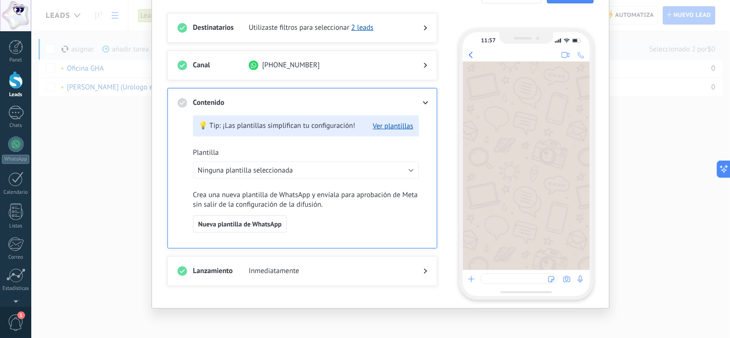
scroll to position [63, 0]
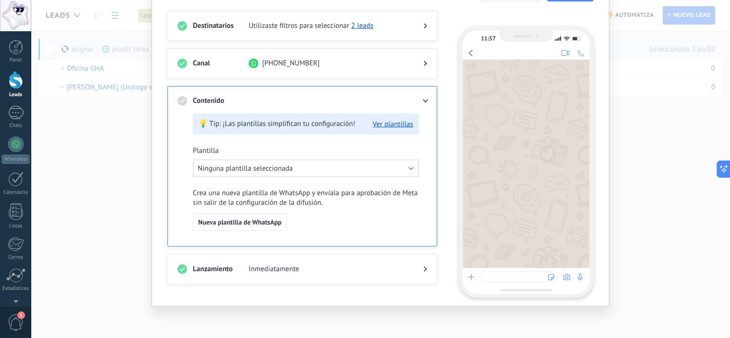
click at [255, 166] on span "Ninguna plantilla seleccionada" at bounding box center [245, 168] width 95 height 9
click at [255, 166] on span "Ninguna plantilla seleccionada" at bounding box center [301, 168] width 229 height 9
click at [261, 222] on span "Nueva plantilla de WhatsApp" at bounding box center [239, 222] width 83 height 7
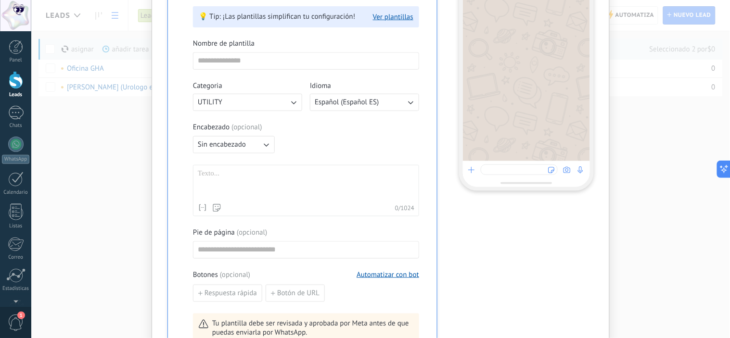
scroll to position [116, 0]
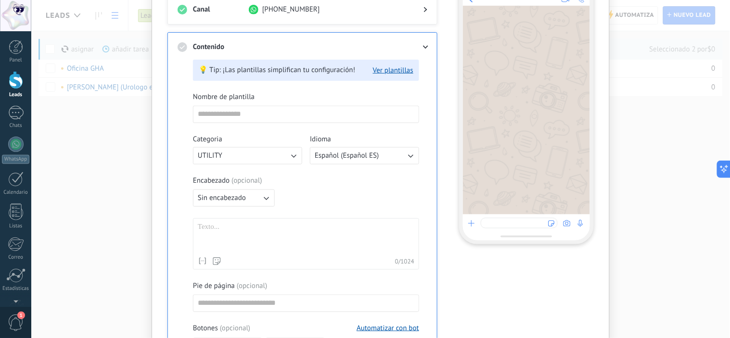
click at [253, 153] on button "UTILITY" at bounding box center [247, 155] width 109 height 17
click at [253, 153] on li "UTILITY" at bounding box center [244, 156] width 115 height 16
click at [251, 198] on button "Sin encabezado" at bounding box center [234, 198] width 82 height 17
click at [251, 198] on li "Sin encabezado" at bounding box center [230, 198] width 87 height 16
click at [323, 203] on div "Encabezado ( opcional ) Sin encabezado" at bounding box center [306, 191] width 226 height 31
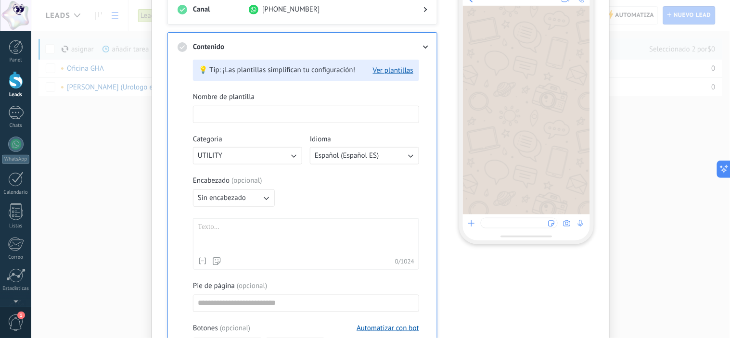
click at [264, 116] on input at bounding box center [306, 113] width 225 height 15
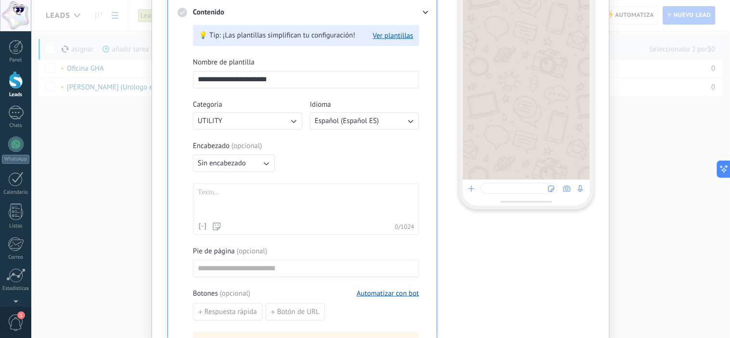
scroll to position [169, 0]
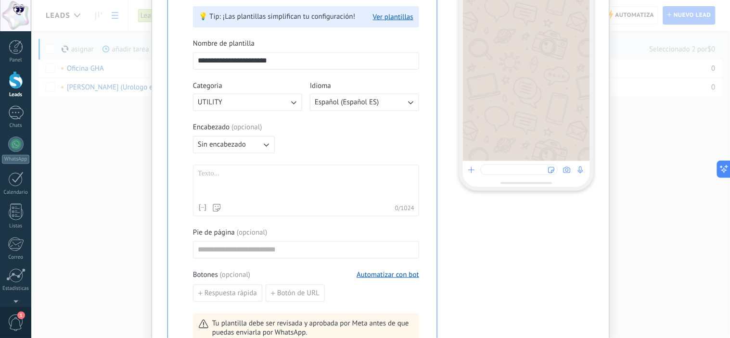
type input "**********"
click at [259, 180] on div at bounding box center [306, 184] width 217 height 30
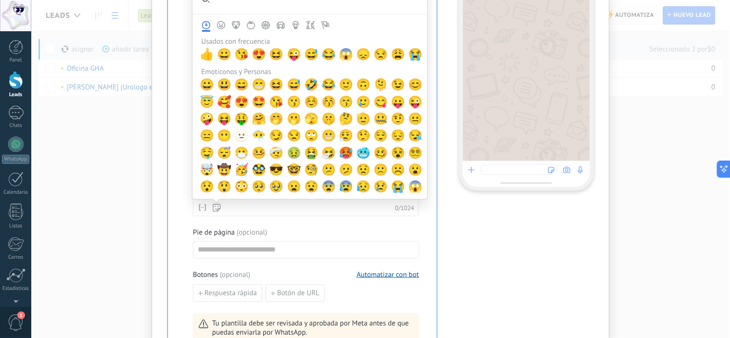
click at [217, 208] on icon at bounding box center [217, 208] width 8 height 8
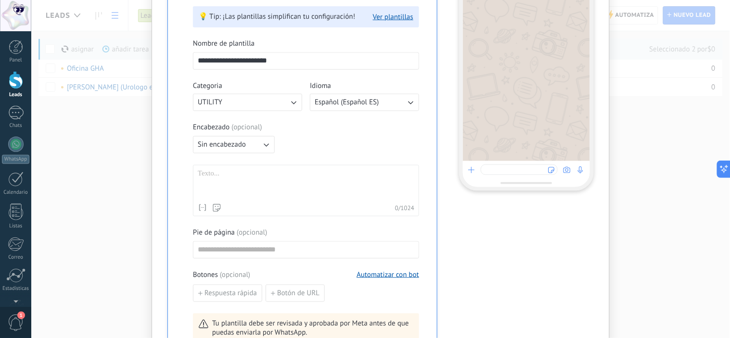
click at [256, 210] on div "Nombre del contacto Nombre Apellido Contacto ID Contacto usuario responsable Co…" at bounding box center [306, 208] width 217 height 10
click at [248, 181] on div at bounding box center [306, 184] width 217 height 30
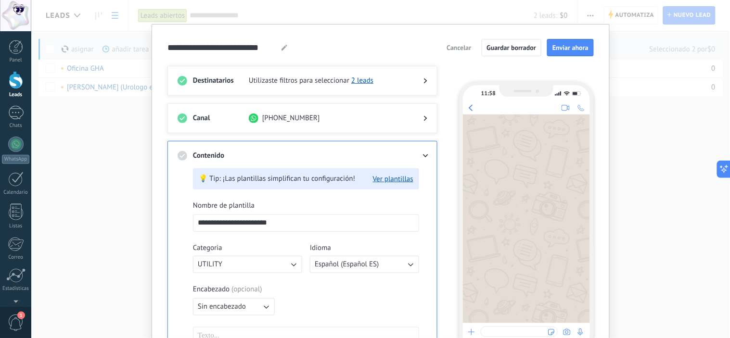
scroll to position [0, 0]
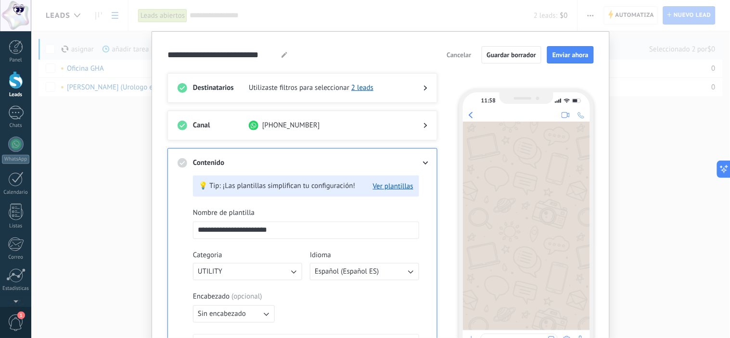
click at [451, 50] on button "Cancelar" at bounding box center [458, 55] width 33 height 14
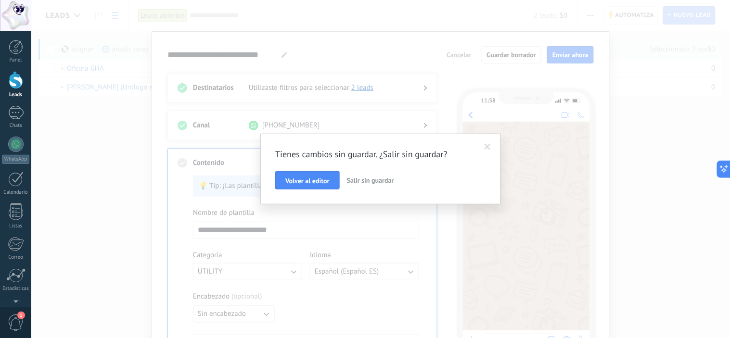
click at [364, 180] on span "Salir sin guardar" at bounding box center [370, 180] width 47 height 9
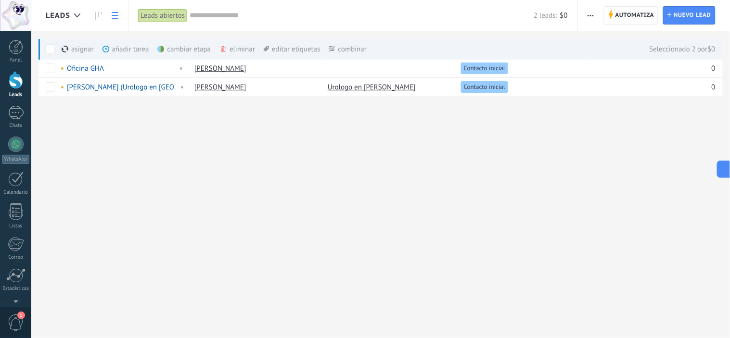
click at [597, 16] on button "button" at bounding box center [591, 15] width 14 height 18
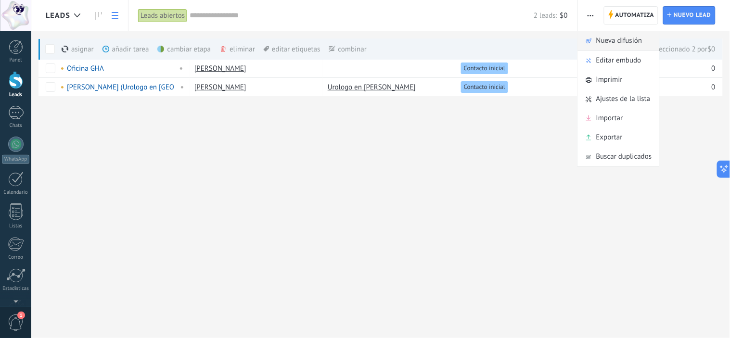
click at [611, 39] on span "Nueva difusión" at bounding box center [619, 40] width 46 height 19
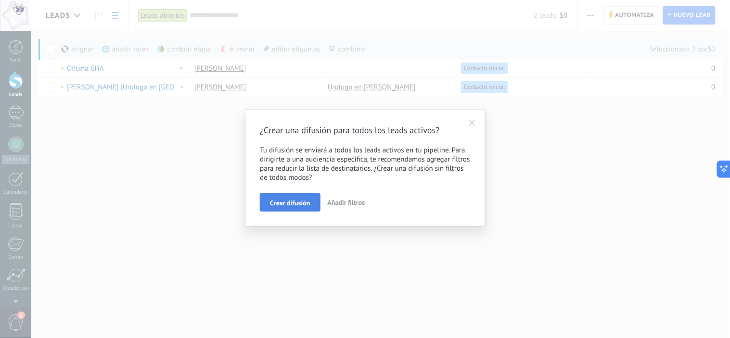
click at [302, 206] on span "Crear difusión" at bounding box center [290, 203] width 40 height 7
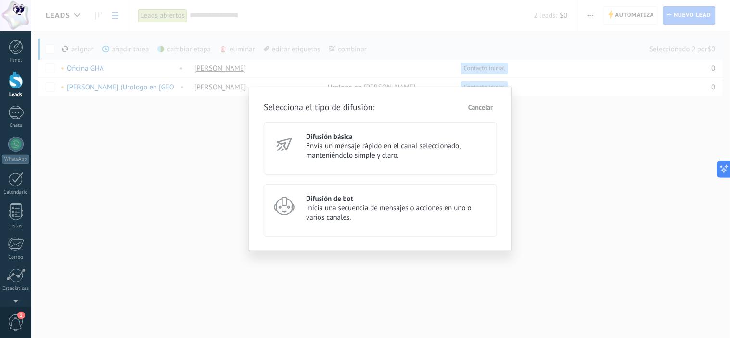
click at [373, 155] on span "Envía un mensaje rápido en el canal seleccionado, manteniéndolo simple y claro." at bounding box center [397, 151] width 182 height 19
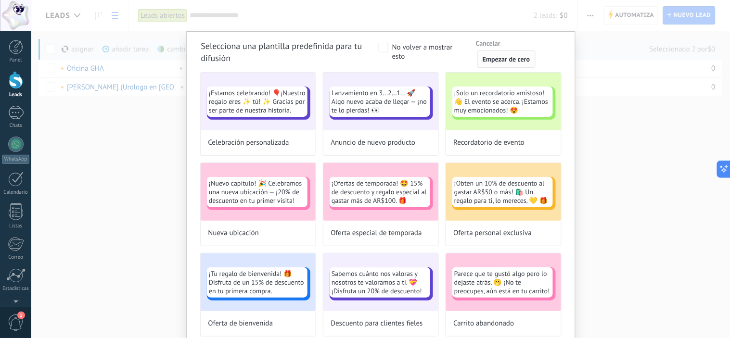
click at [489, 56] on span "Empezar de cero" at bounding box center [507, 59] width 48 height 7
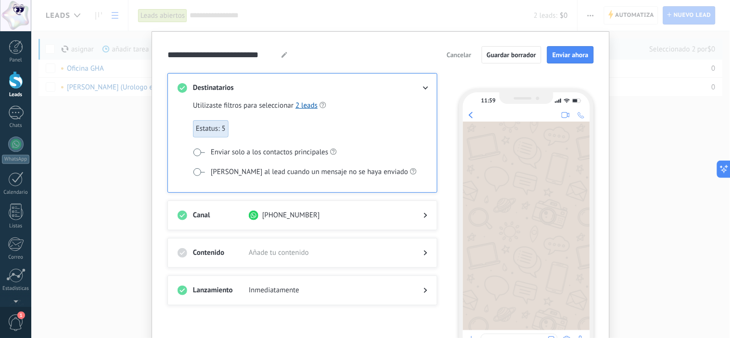
click at [210, 127] on span "Estatus: 5" at bounding box center [211, 128] width 36 height 17
click at [300, 153] on span "Enviar solo a los contactos principales" at bounding box center [269, 153] width 117 height 10
click at [282, 171] on span "Etiquetar al lead cuando un mensaje no se haya enviado" at bounding box center [309, 173] width 197 height 10
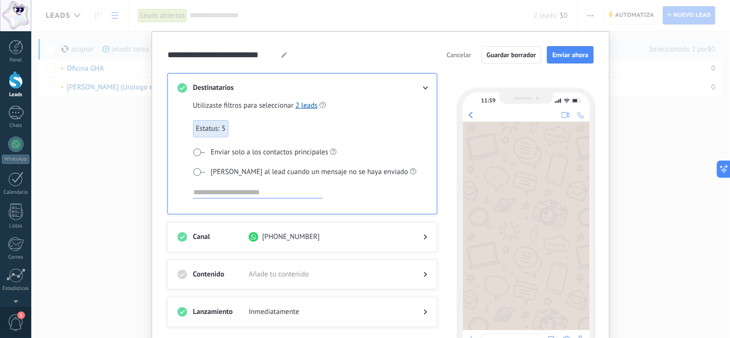
click at [282, 171] on span "Etiquetar al lead cuando un mensaje no se haya enviado" at bounding box center [309, 173] width 197 height 10
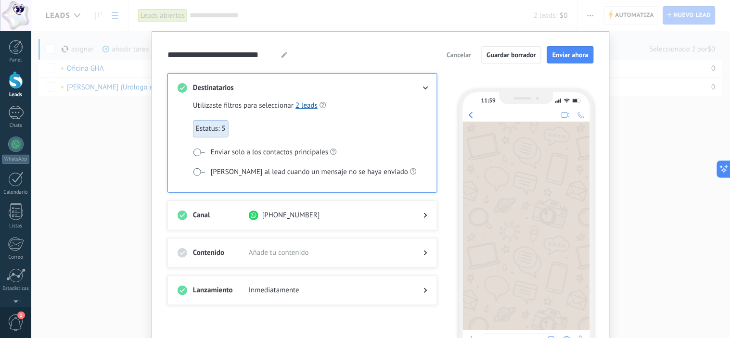
scroll to position [53, 0]
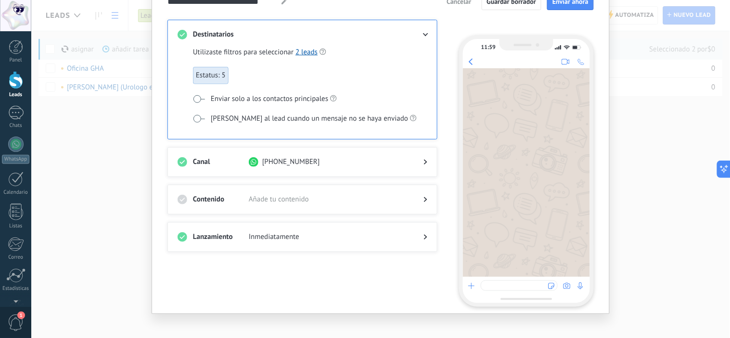
click at [424, 197] on icon at bounding box center [425, 200] width 3 height 6
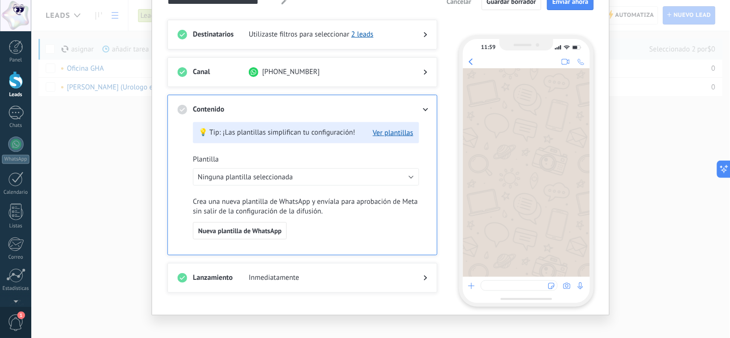
click at [424, 109] on icon at bounding box center [426, 109] width 6 height 3
click at [254, 233] on span "Nueva plantilla de WhatsApp" at bounding box center [239, 231] width 83 height 7
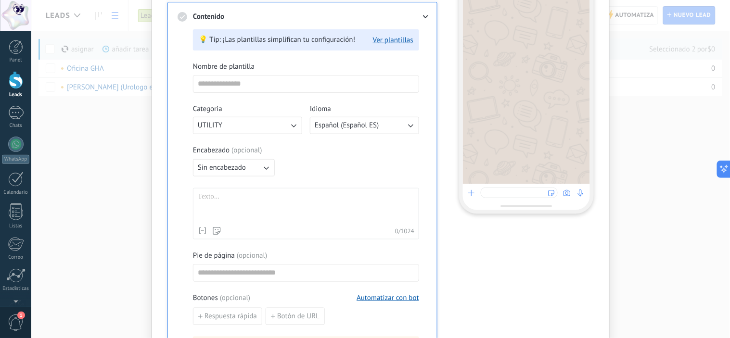
scroll to position [160, 0]
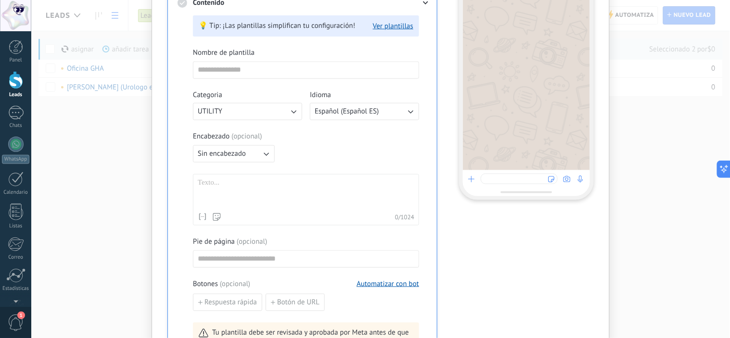
click at [265, 192] on div at bounding box center [306, 194] width 217 height 30
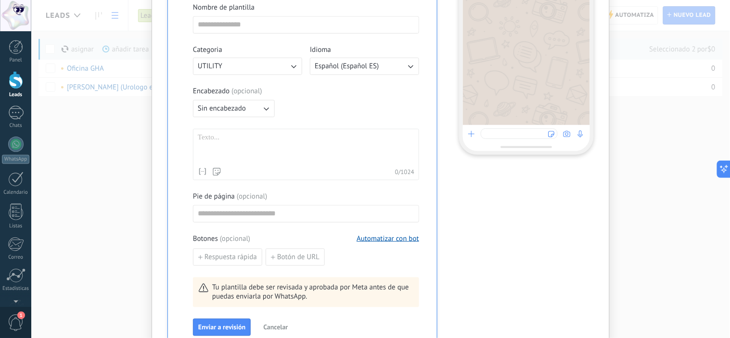
scroll to position [205, 0]
click at [274, 146] on div at bounding box center [306, 149] width 217 height 30
paste div
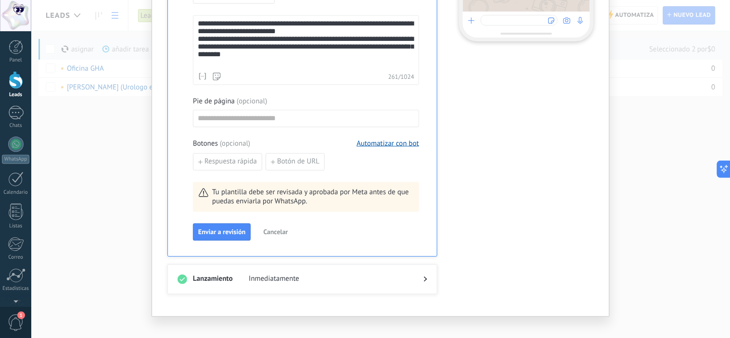
scroll to position [330, 0]
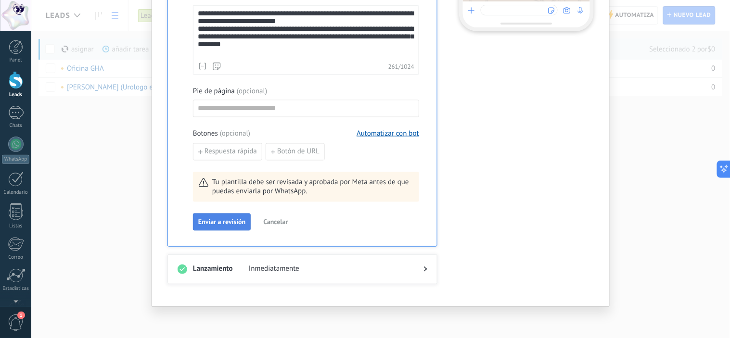
click at [226, 219] on span "Enviar a revisión" at bounding box center [221, 222] width 47 height 7
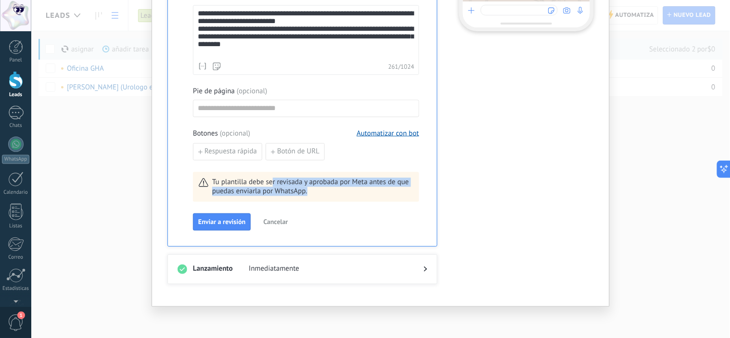
drag, startPoint x: 271, startPoint y: 181, endPoint x: 347, endPoint y: 201, distance: 78.2
click at [345, 194] on div "Tu plantilla debe ser revisada y aprobada por Meta antes de que puedas enviarla…" at bounding box center [306, 187] width 226 height 30
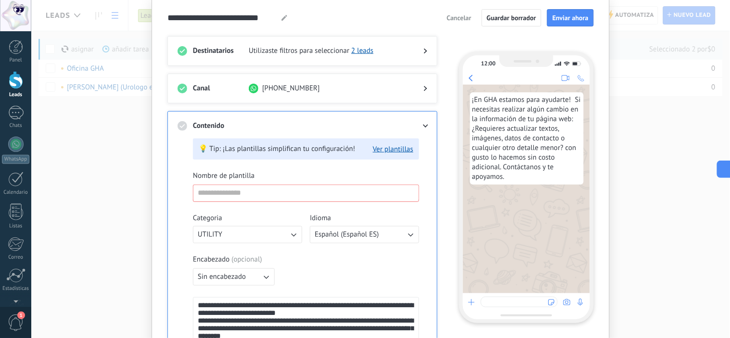
scroll to position [53, 0]
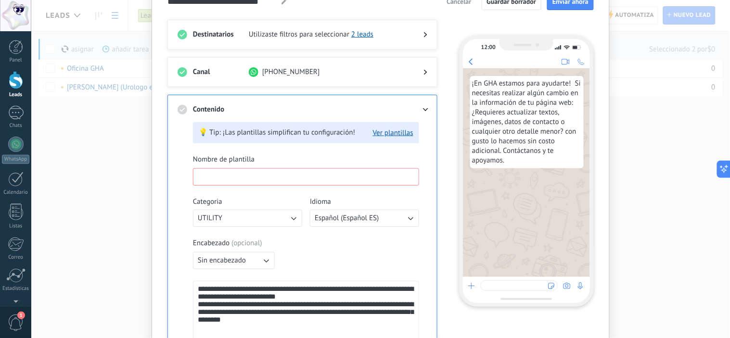
click at [258, 175] on input at bounding box center [306, 176] width 225 height 15
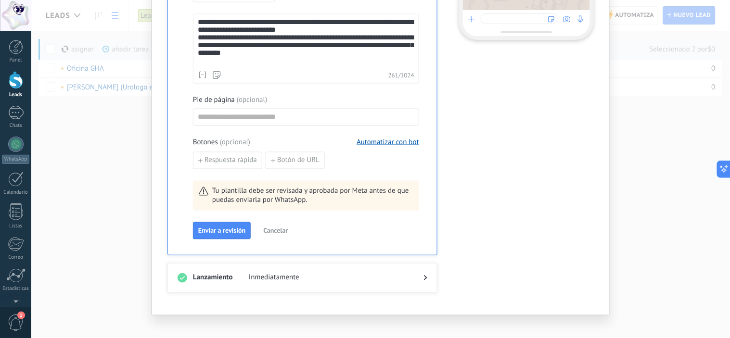
scroll to position [330, 0]
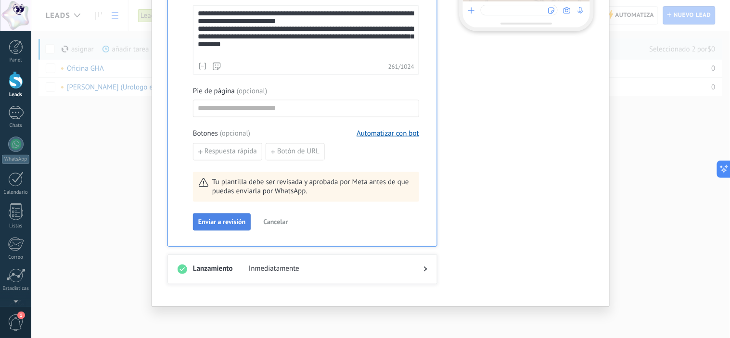
type input "**********"
click at [224, 219] on span "Enviar a revisión" at bounding box center [221, 222] width 47 height 7
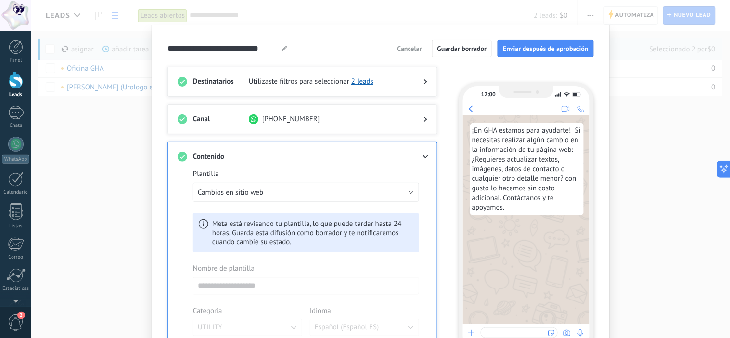
scroll to position [0, 0]
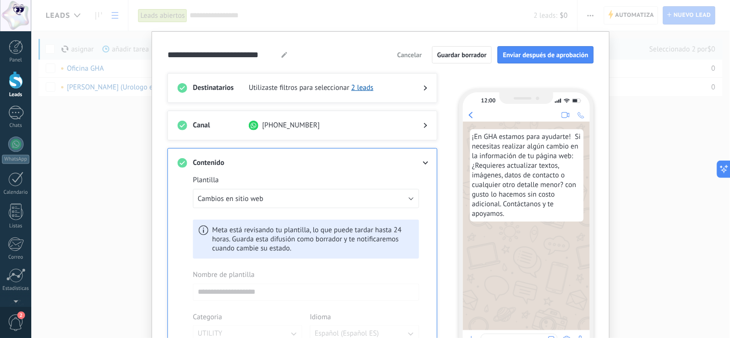
click at [425, 164] on icon at bounding box center [426, 163] width 6 height 3
click at [424, 165] on use at bounding box center [425, 163] width 5 height 3
click at [459, 55] on span "Guardar borrador" at bounding box center [463, 55] width 50 height 7
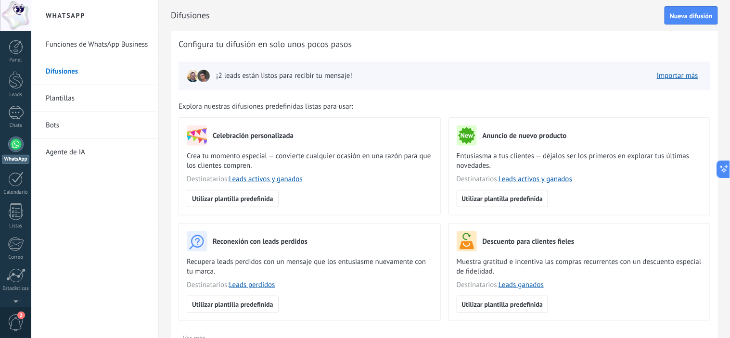
click at [57, 63] on link "Difusiones" at bounding box center [97, 71] width 103 height 27
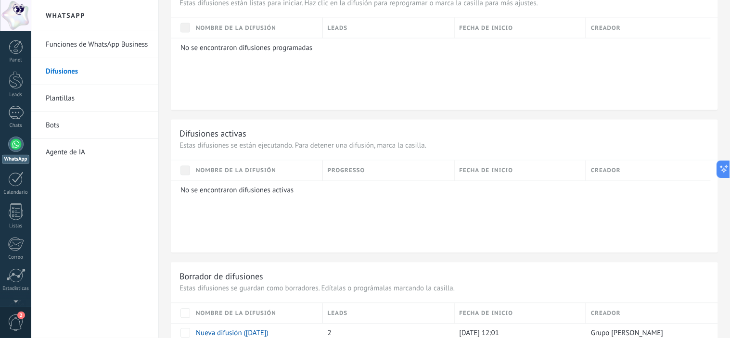
scroll to position [571, 0]
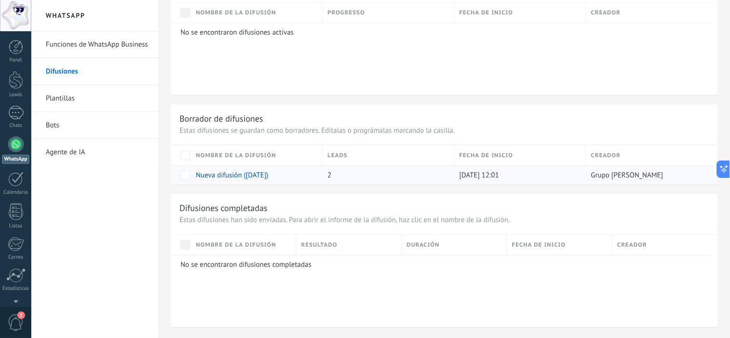
click at [237, 174] on link "Nueva difusión (20.08.2025)" at bounding box center [232, 175] width 73 height 9
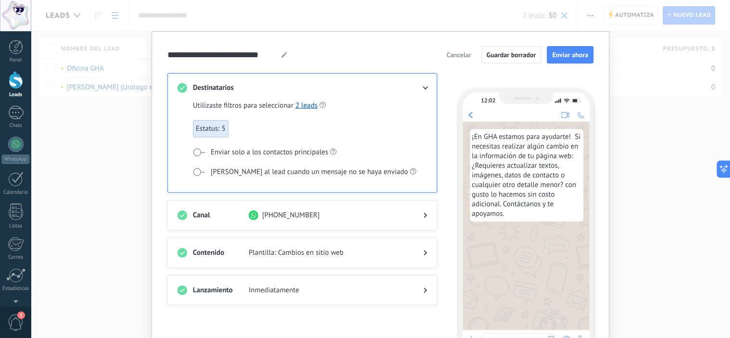
click at [425, 251] on icon at bounding box center [425, 253] width 3 height 6
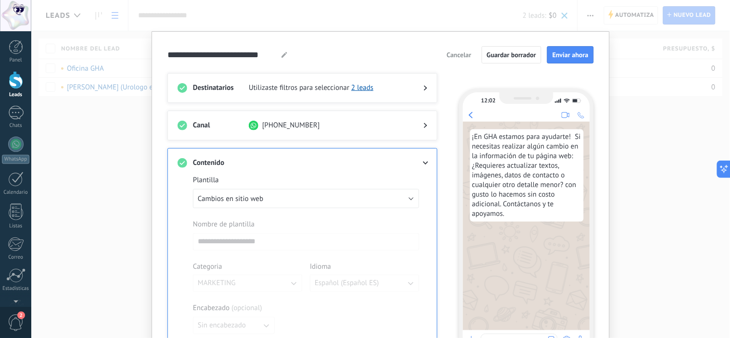
click at [425, 162] on icon at bounding box center [426, 163] width 6 height 3
click at [424, 165] on div at bounding box center [417, 163] width 19 height 10
click at [425, 162] on icon at bounding box center [426, 163] width 6 height 3
click at [568, 57] on span "Enviar ahora" at bounding box center [571, 55] width 36 height 7
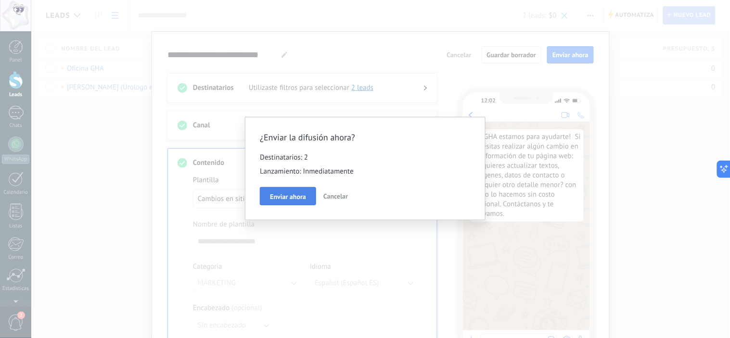
click at [295, 200] on span "Enviar ahora" at bounding box center [288, 197] width 36 height 7
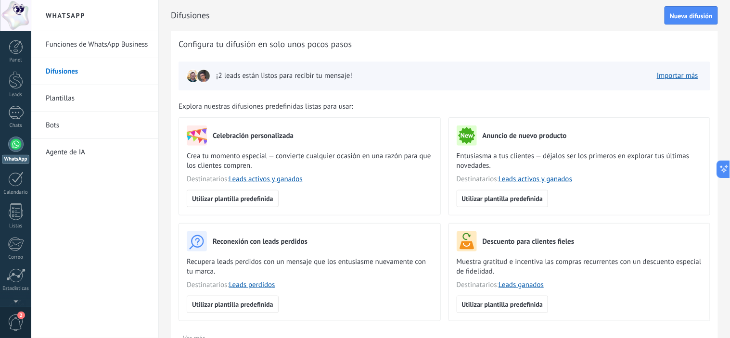
click at [85, 47] on link "Funciones de WhatsApp Business" at bounding box center [97, 44] width 103 height 27
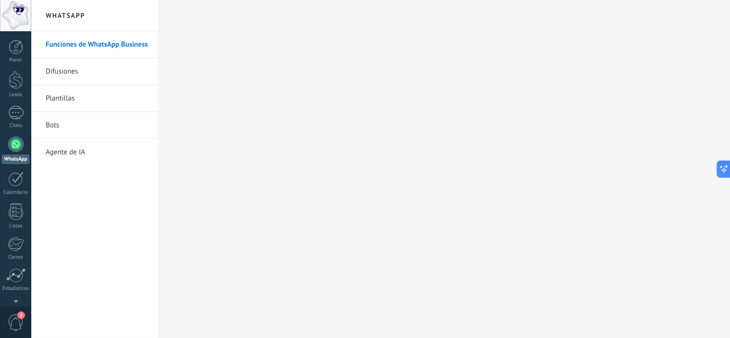
click at [59, 66] on link "Difusiones" at bounding box center [97, 71] width 103 height 27
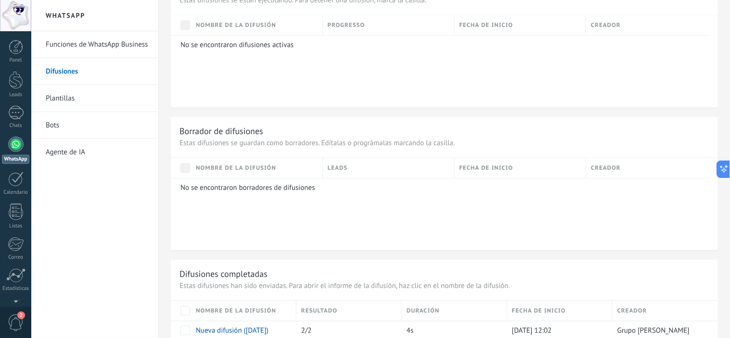
scroll to position [571, 0]
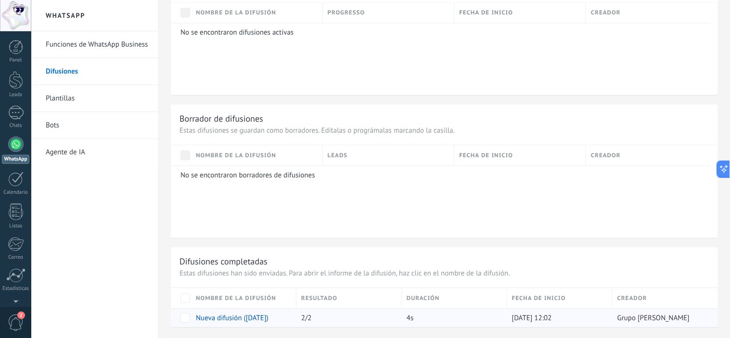
click at [242, 316] on link "Nueva difusión (20.08.2025)" at bounding box center [232, 318] width 73 height 9
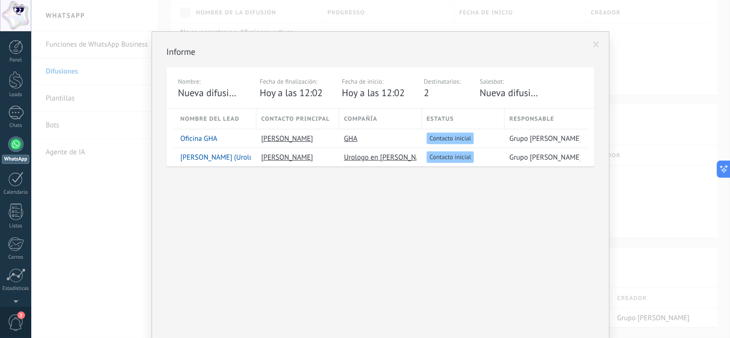
click at [68, 68] on div "Informe Nombre: Nueva difusión (20.08.2025) Fecha de finalización: Hoy a las 12…" at bounding box center [380, 169] width 699 height 338
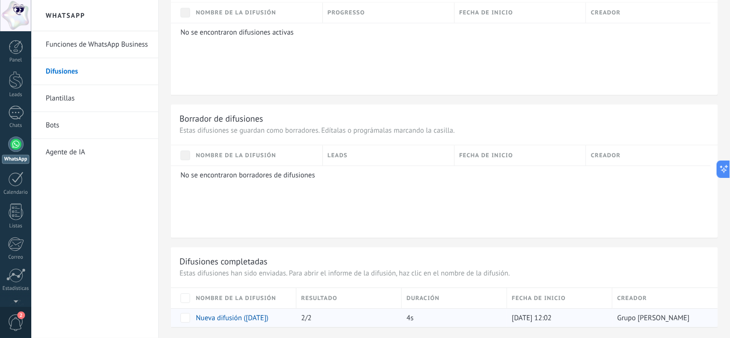
click at [246, 315] on link "Nueva difusión (20.08.2025)" at bounding box center [232, 318] width 73 height 9
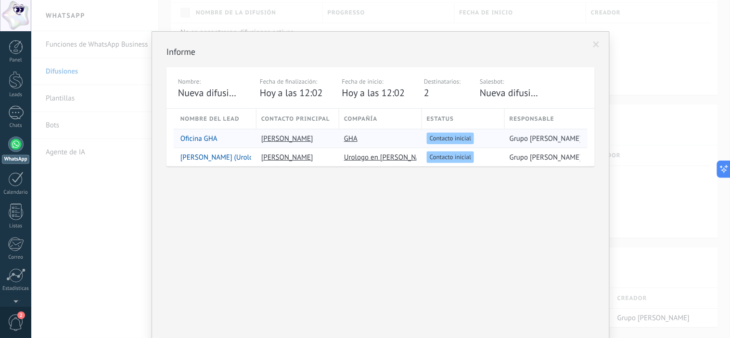
click at [454, 139] on span "Contacto inicial" at bounding box center [450, 138] width 41 height 9
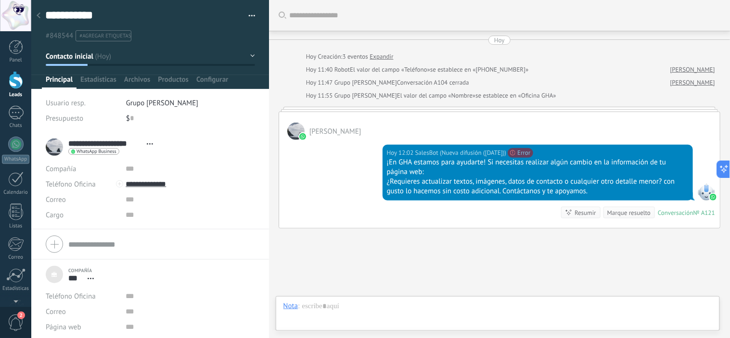
scroll to position [10, 0]
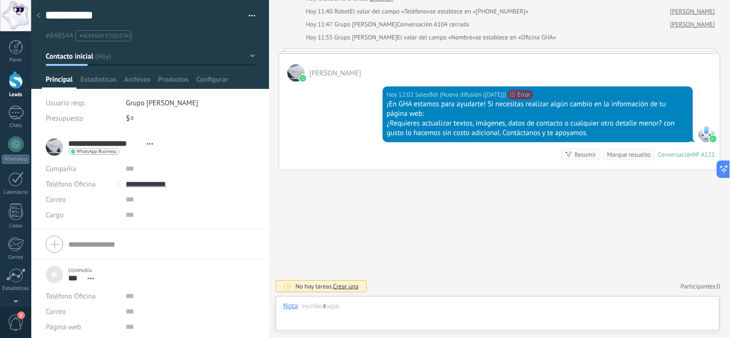
click at [40, 14] on div at bounding box center [38, 16] width 13 height 19
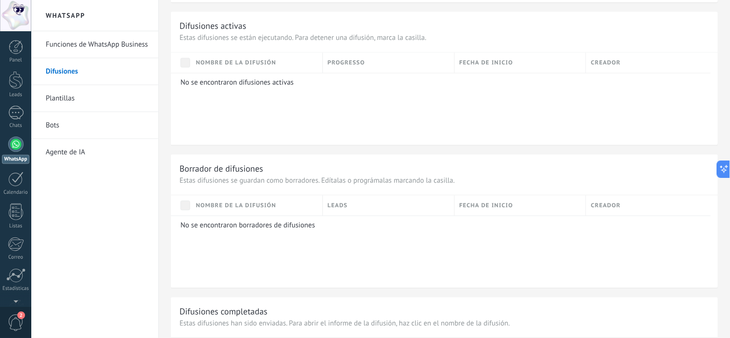
scroll to position [571, 0]
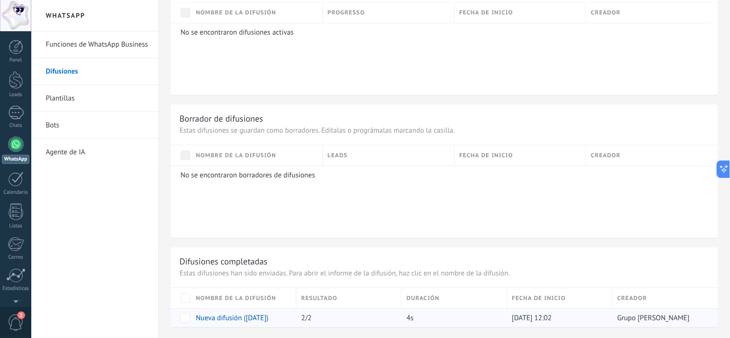
click at [252, 319] on link "Nueva difusión (20.08.2025)" at bounding box center [232, 318] width 73 height 9
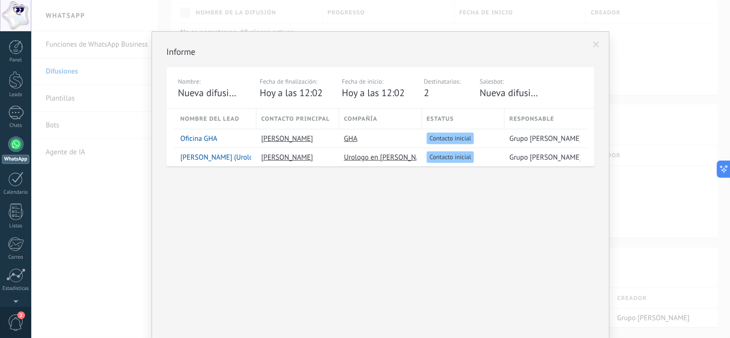
click at [75, 104] on div "Informe Nombre: Nueva difusión (20.08.2025) Fecha de finalización: Hoy a las 12…" at bounding box center [380, 169] width 699 height 338
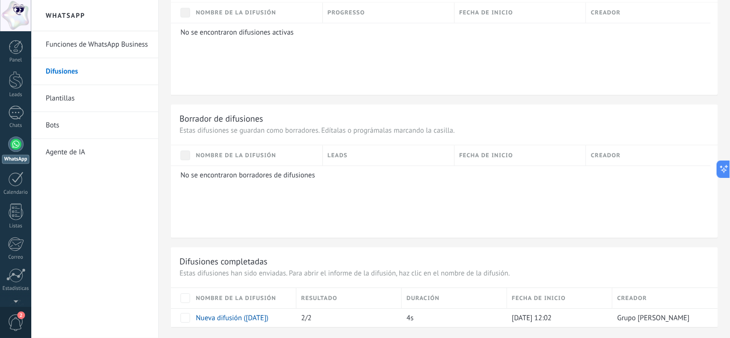
click at [87, 45] on link "Funciones de WhatsApp Business" at bounding box center [97, 44] width 103 height 27
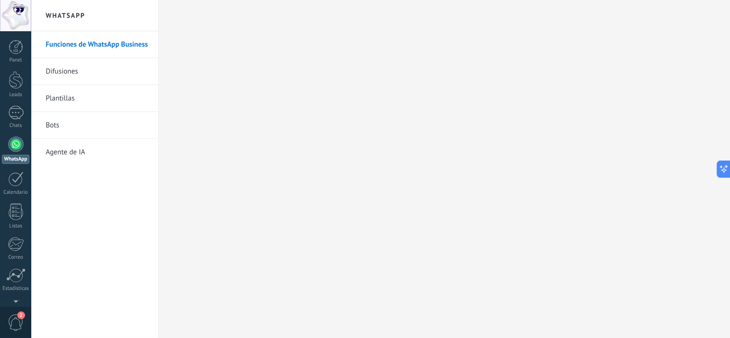
click at [62, 129] on link "Bots" at bounding box center [97, 125] width 103 height 27
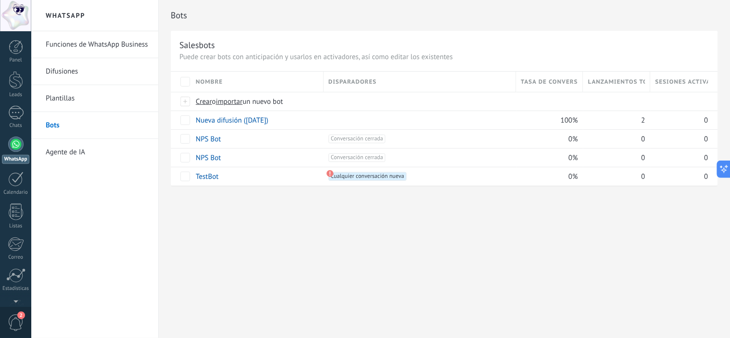
click at [84, 75] on link "Difusiones" at bounding box center [97, 71] width 103 height 27
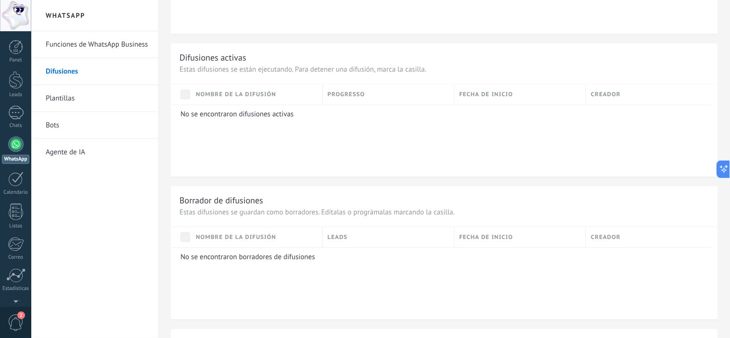
scroll to position [571, 0]
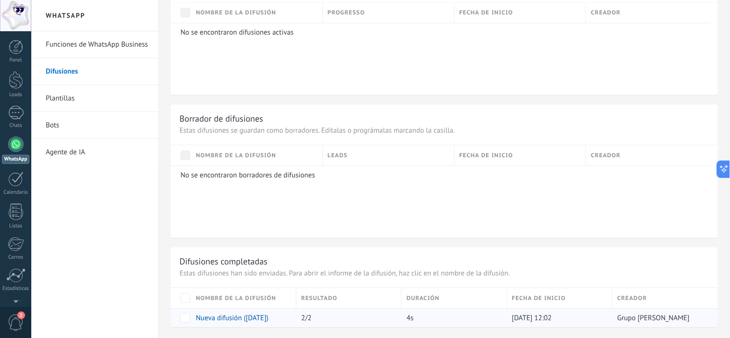
click at [246, 319] on link "Nueva difusión (20.08.2025)" at bounding box center [232, 318] width 73 height 9
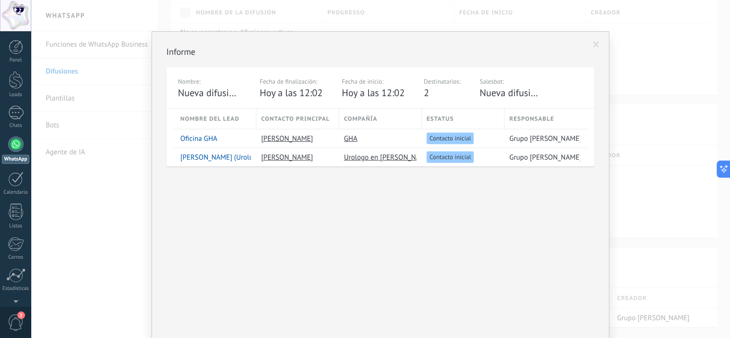
click at [488, 60] on div "Informe Nombre: Nueva difusión (20.08.2025) Fecha de finalización: Hoy a las 12…" at bounding box center [381, 193] width 428 height 294
click at [209, 95] on div "Nueva difusión (20.08.2025)" at bounding box center [209, 93] width 63 height 13
click at [594, 46] on span at bounding box center [597, 44] width 6 height 7
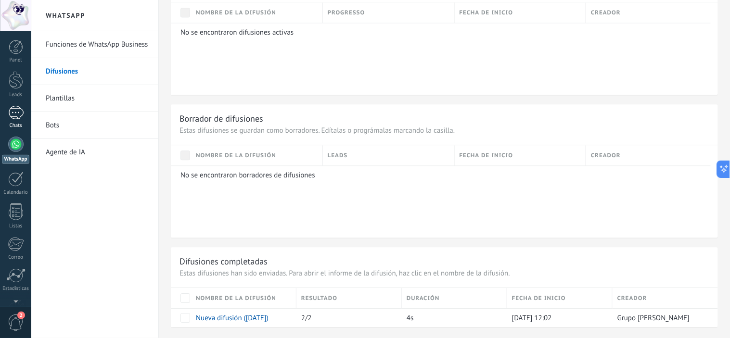
click at [17, 110] on div "1" at bounding box center [15, 113] width 15 height 14
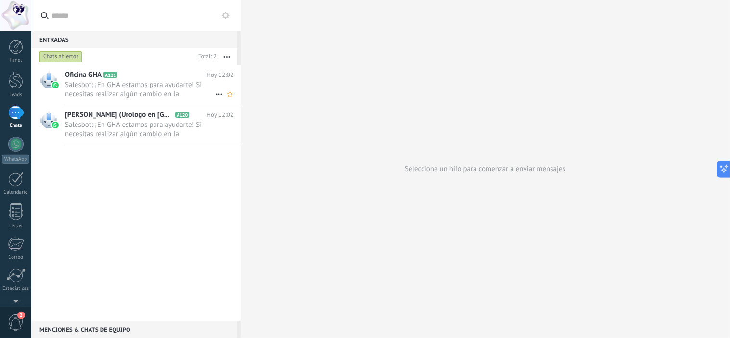
click at [136, 85] on span "Salesbot: ¡En GHA estamos para ayudarte! Si necesitas realizar algún cambio en …" at bounding box center [140, 89] width 150 height 18
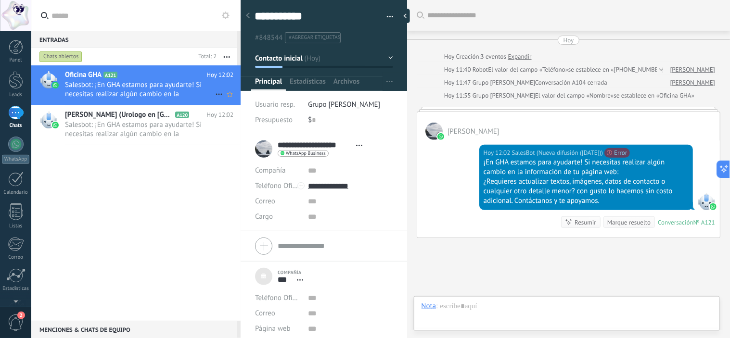
scroll to position [68, 0]
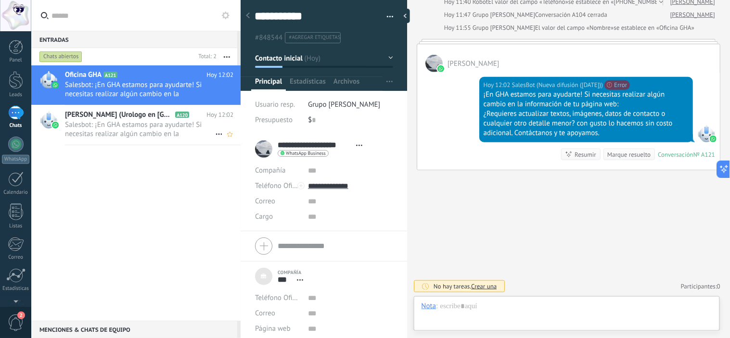
click at [122, 117] on span "Guillermo Orrico (Urologo en León)" at bounding box center [119, 115] width 108 height 10
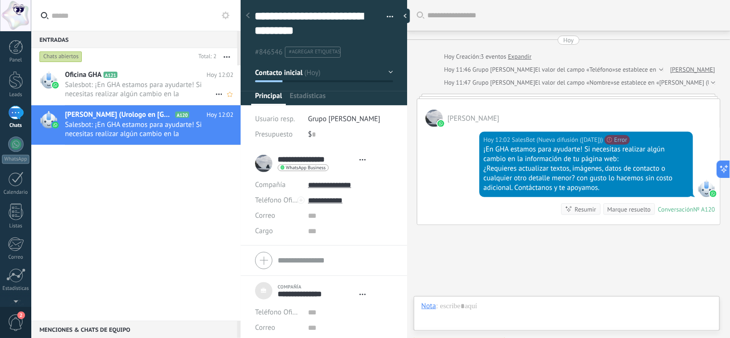
click at [132, 95] on span "Salesbot: ¡En GHA estamos para ayudarte! Si necesitas realizar algún cambio en …" at bounding box center [140, 89] width 150 height 18
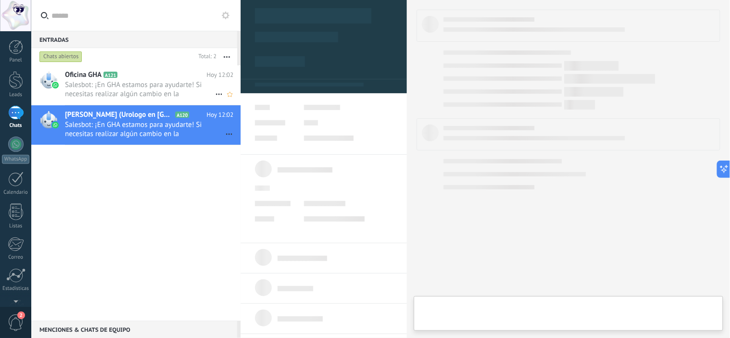
scroll to position [10, 0]
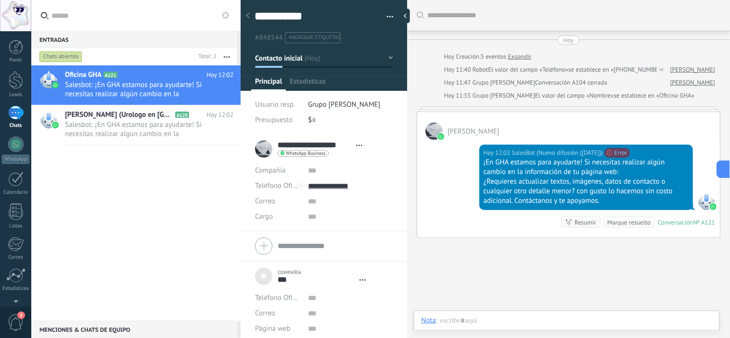
type textarea "***"
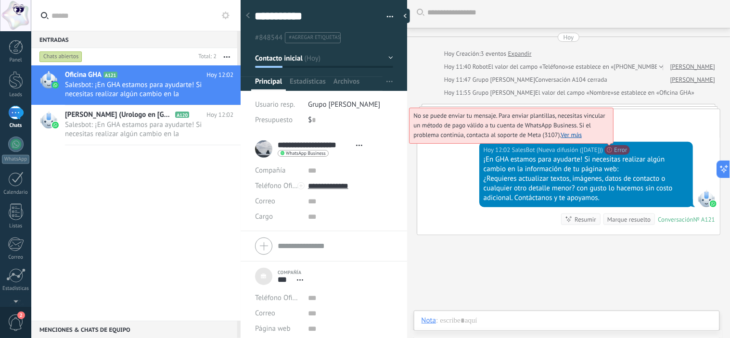
click at [582, 135] on link "Ver más" at bounding box center [571, 135] width 21 height 8
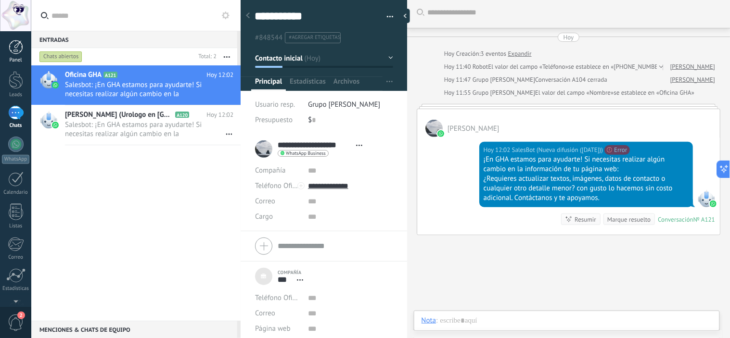
click at [14, 49] on div at bounding box center [16, 47] width 14 height 14
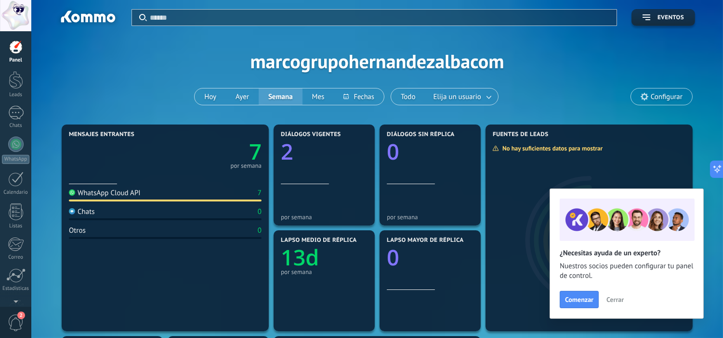
click at [615, 298] on span "Cerrar" at bounding box center [614, 300] width 17 height 7
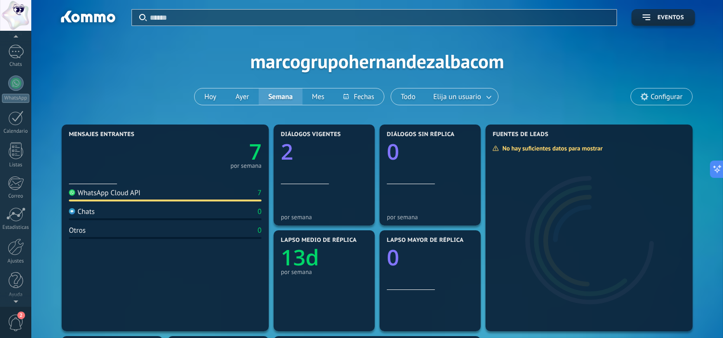
scroll to position [62, 0]
click at [17, 244] on div at bounding box center [16, 246] width 16 height 17
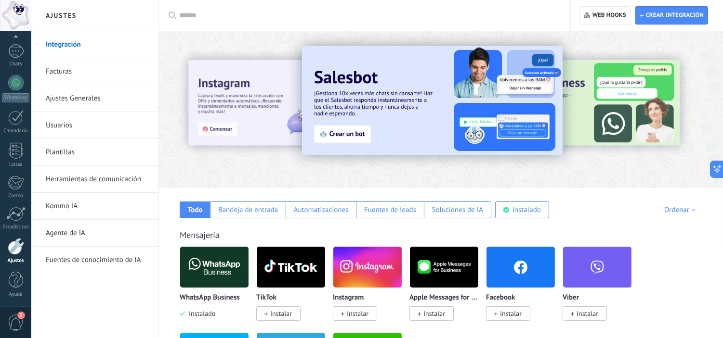
click at [86, 68] on link "Facturas" at bounding box center [97, 71] width 103 height 27
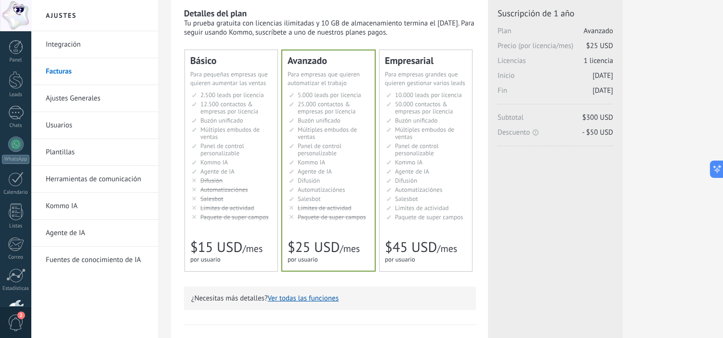
scroll to position [12, 0]
